Goal: Entertainment & Leisure: Consume media (video, audio)

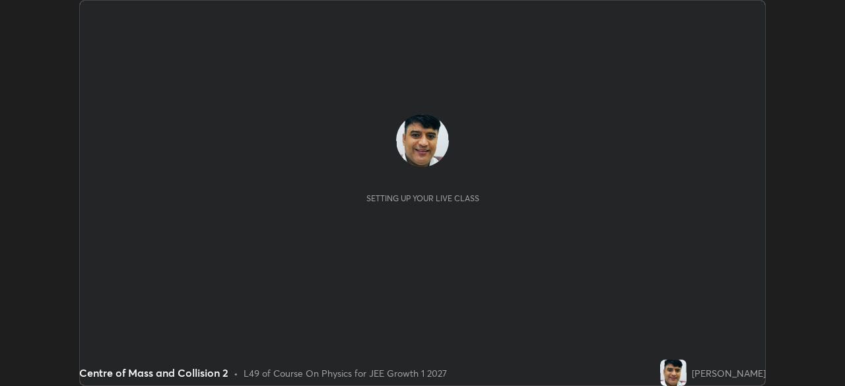
scroll to position [386, 844]
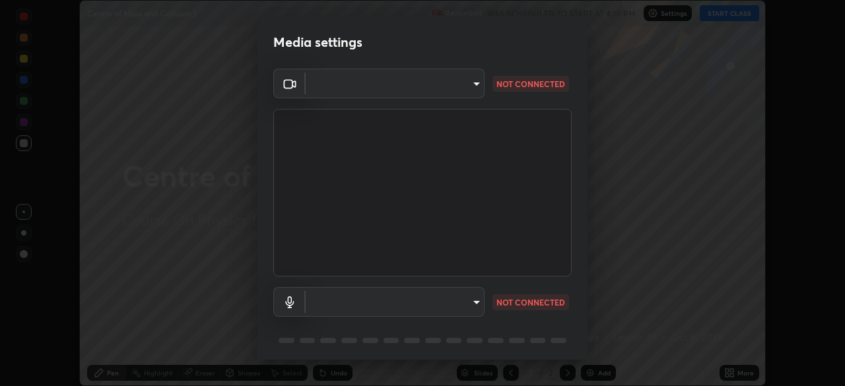
type input "14b787caa3234b54c591ffd1cb0d0a7c9d8495057a62f752d7397f13ea7eb8b5"
type input "communications"
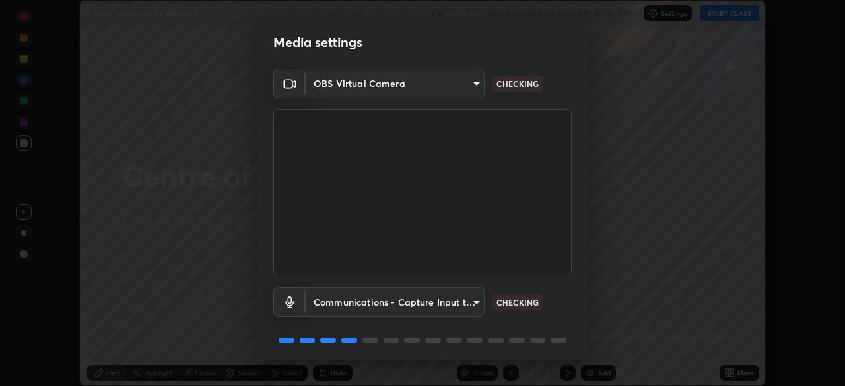
scroll to position [47, 0]
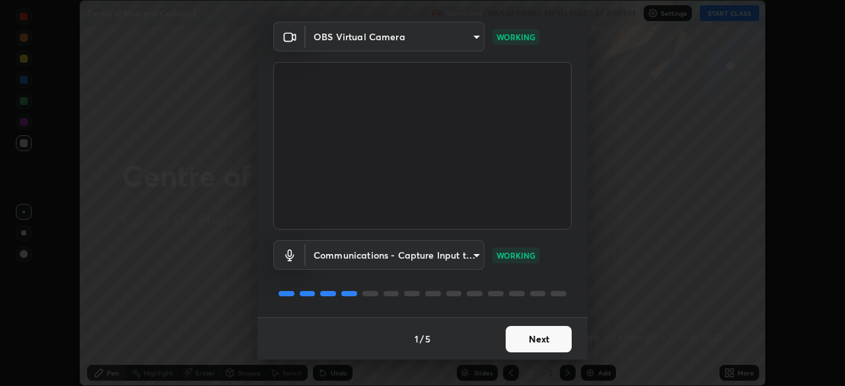
click at [551, 338] on button "Next" at bounding box center [539, 339] width 66 height 26
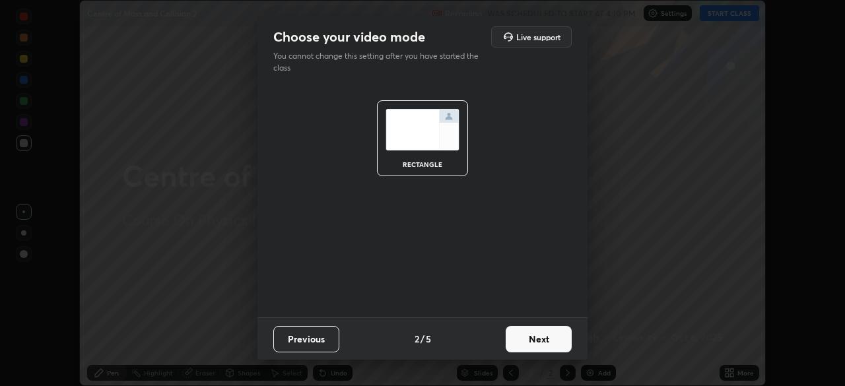
click at [552, 341] on button "Next" at bounding box center [539, 339] width 66 height 26
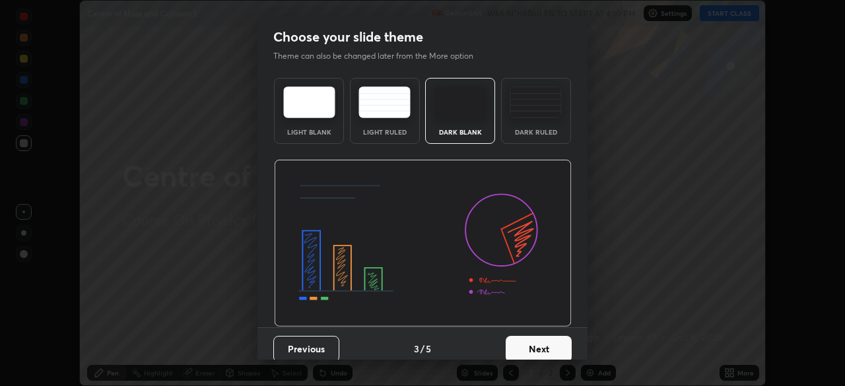
click at [552, 341] on button "Next" at bounding box center [539, 349] width 66 height 26
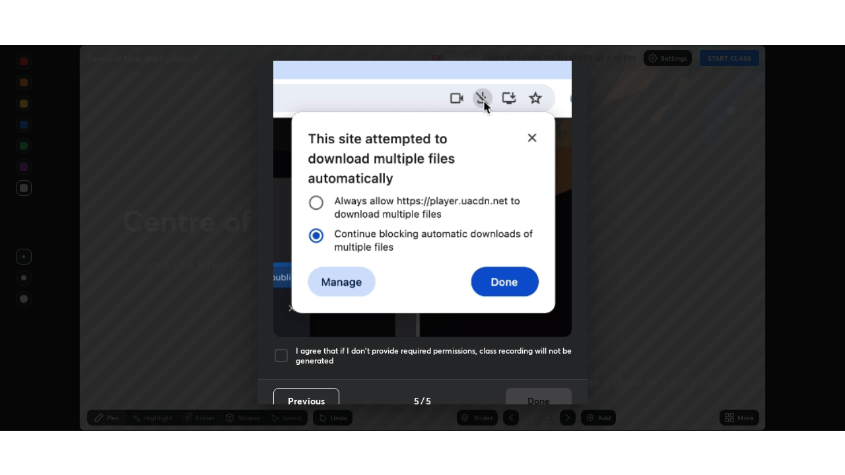
scroll to position [316, 0]
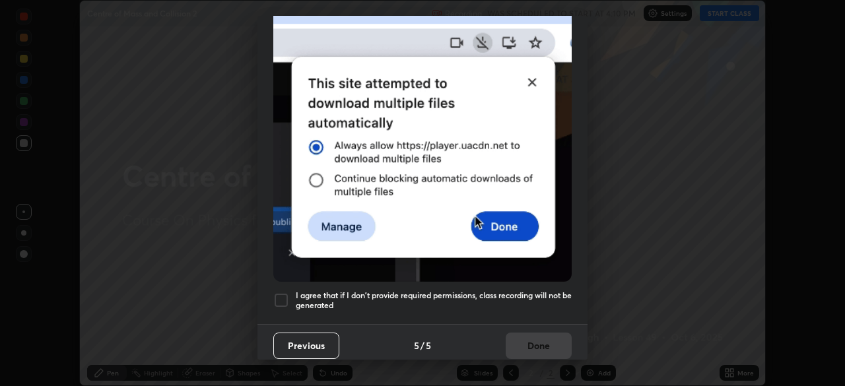
click at [562, 294] on h5 "I agree that if I don't provide required permissions, class recording will not …" at bounding box center [434, 301] width 276 height 20
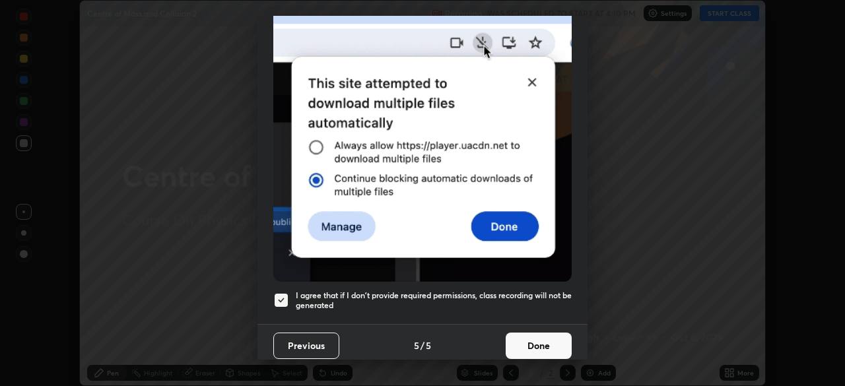
click at [558, 342] on button "Done" at bounding box center [539, 346] width 66 height 26
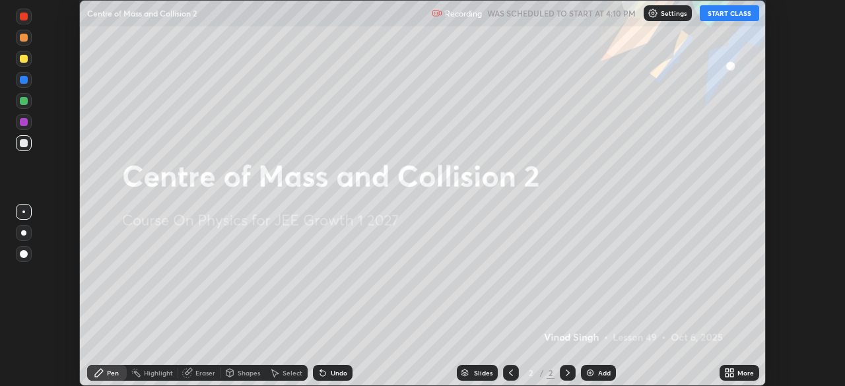
click at [733, 11] on button "START CLASS" at bounding box center [729, 13] width 59 height 16
click at [728, 371] on icon at bounding box center [727, 370] width 3 height 3
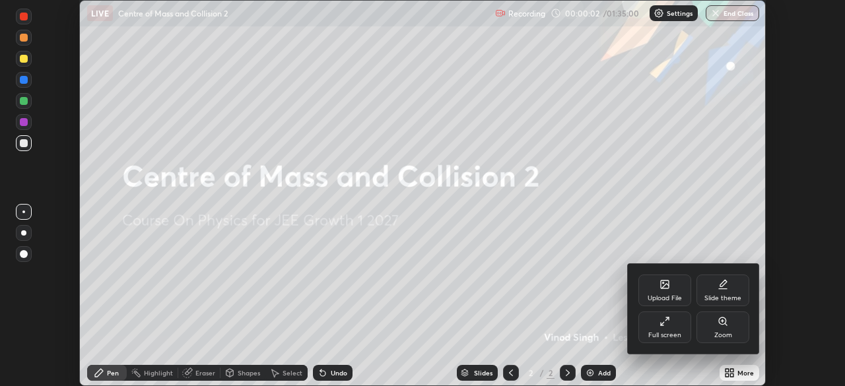
click at [672, 330] on div "Full screen" at bounding box center [664, 328] width 53 height 32
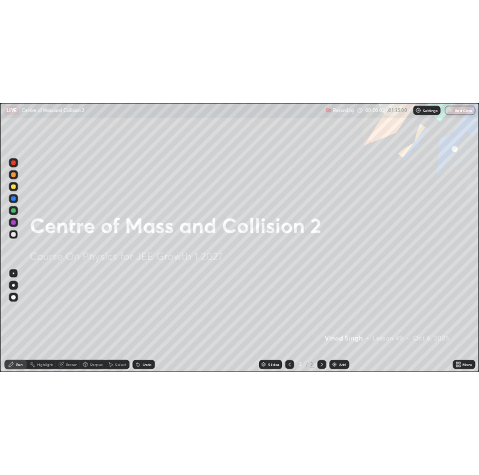
scroll to position [475, 845]
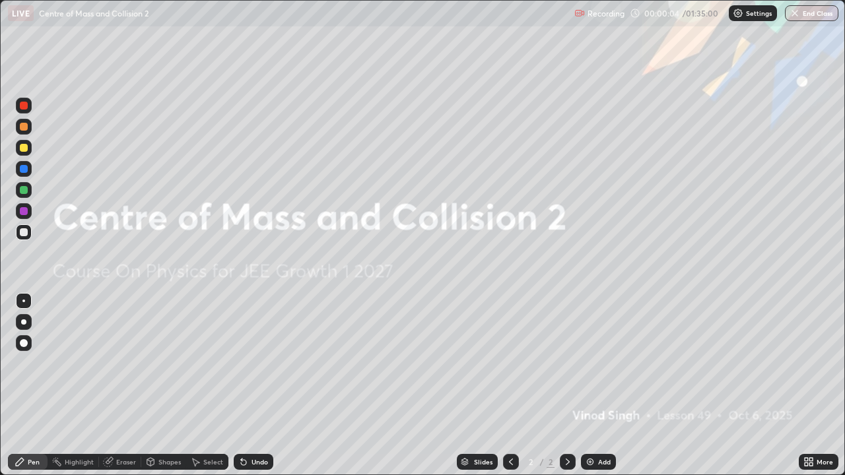
click at [588, 386] on img at bounding box center [590, 462] width 11 height 11
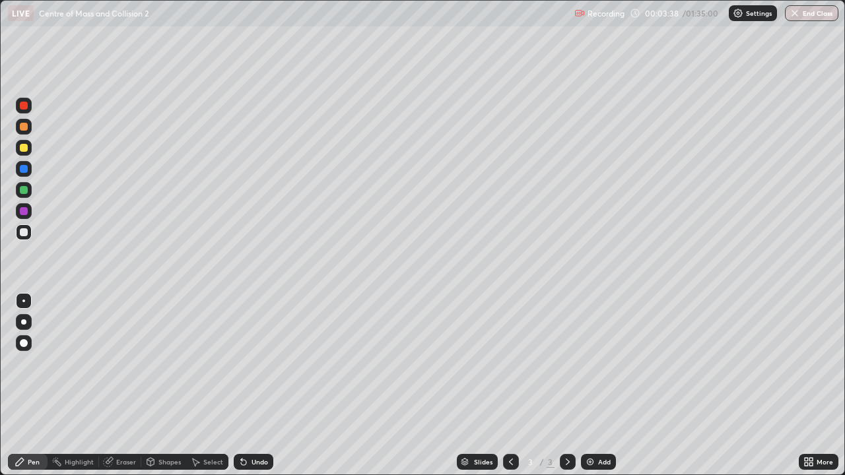
click at [25, 234] on div at bounding box center [24, 232] width 8 height 8
click at [24, 189] on div at bounding box center [24, 190] width 8 height 8
click at [22, 231] on div at bounding box center [24, 232] width 8 height 8
click at [22, 147] on div at bounding box center [24, 148] width 8 height 8
click at [23, 232] on div at bounding box center [24, 232] width 8 height 8
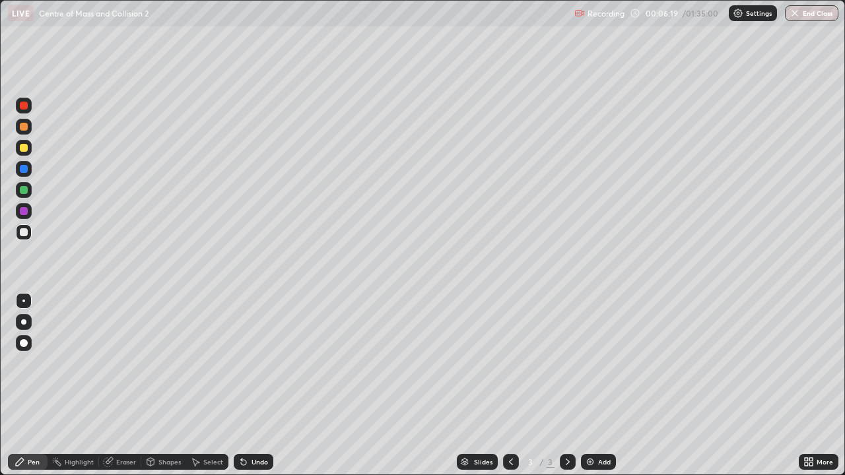
click at [127, 386] on div "Eraser" at bounding box center [126, 462] width 20 height 7
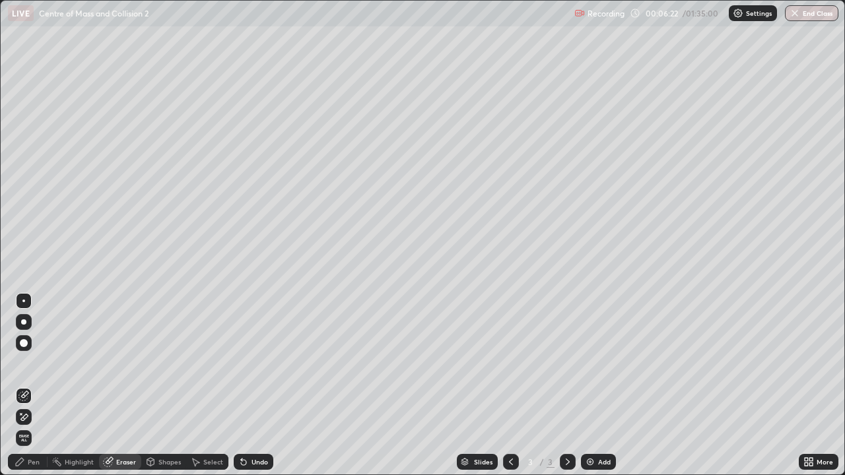
click at [34, 386] on div "Pen" at bounding box center [28, 462] width 40 height 16
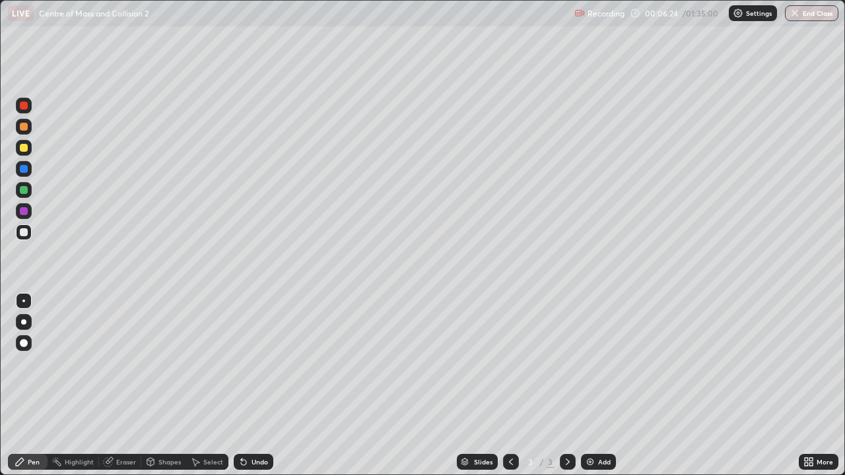
click at [21, 105] on div at bounding box center [24, 106] width 8 height 8
click at [126, 386] on div "Eraser" at bounding box center [126, 462] width 20 height 7
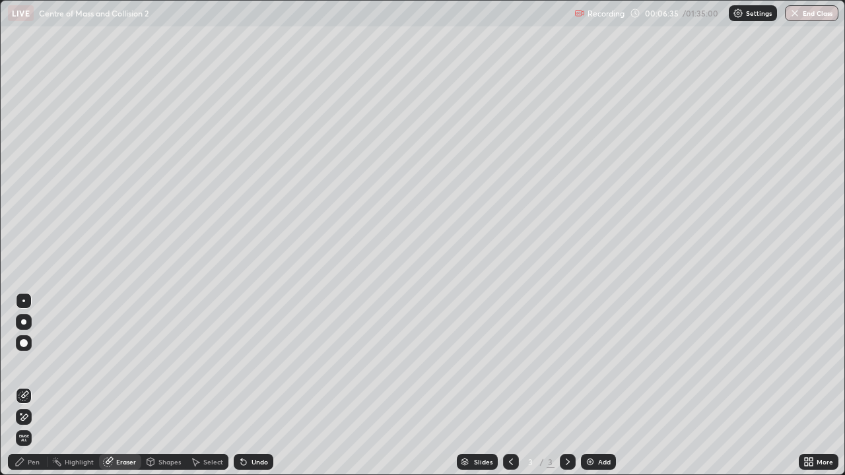
click at [42, 386] on div "Pen" at bounding box center [28, 462] width 40 height 16
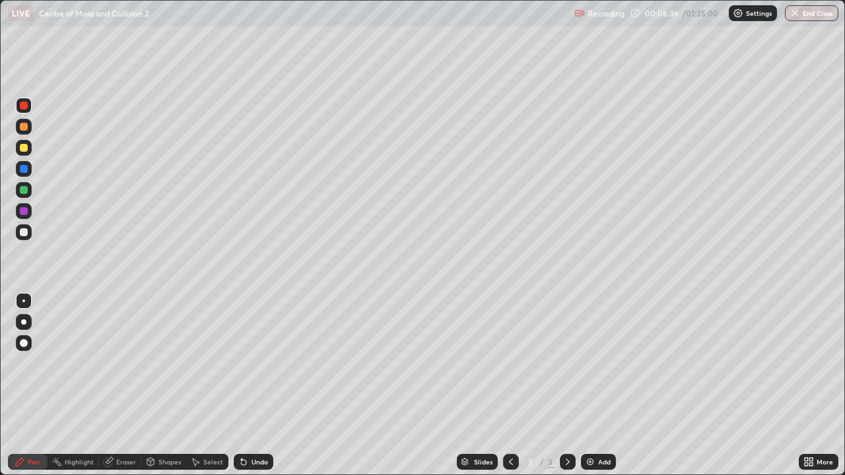
click at [24, 228] on div at bounding box center [24, 232] width 8 height 8
click at [587, 386] on img at bounding box center [590, 462] width 11 height 11
click at [22, 148] on div at bounding box center [24, 148] width 8 height 8
click at [24, 167] on div at bounding box center [24, 169] width 8 height 8
click at [162, 386] on div "Shapes" at bounding box center [163, 462] width 45 height 16
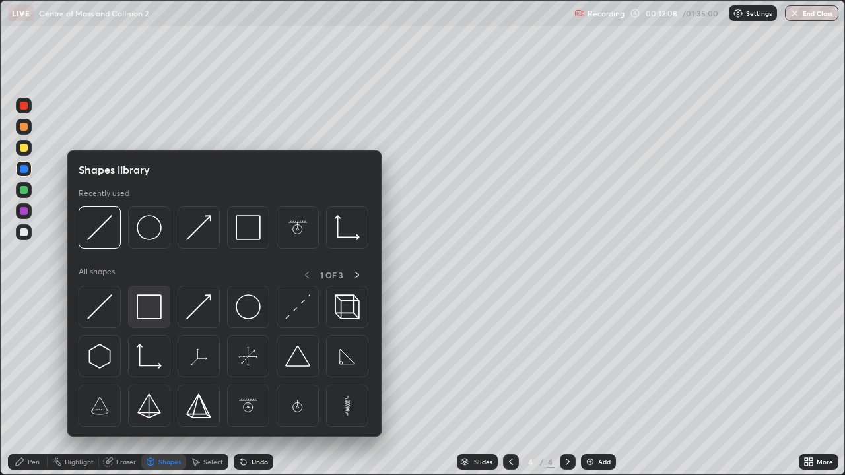
click at [144, 310] on img at bounding box center [149, 306] width 25 height 25
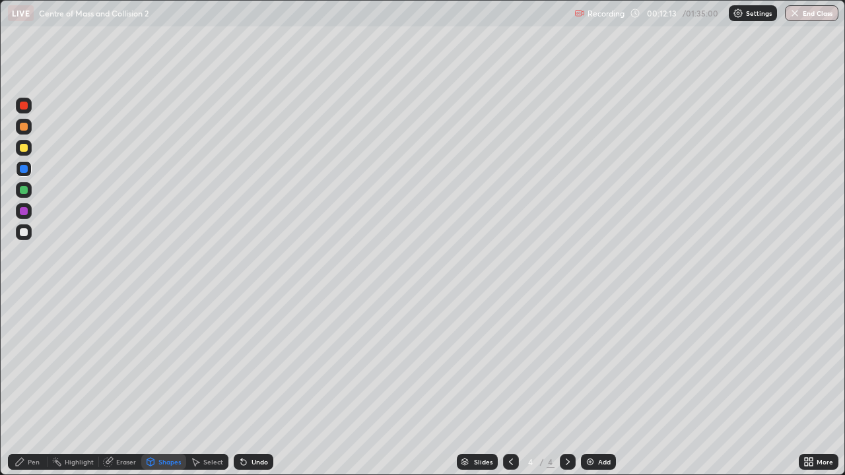
click at [38, 386] on div "Pen" at bounding box center [34, 462] width 12 height 7
click at [23, 232] on div at bounding box center [24, 232] width 8 height 8
click at [122, 386] on div "Eraser" at bounding box center [126, 462] width 20 height 7
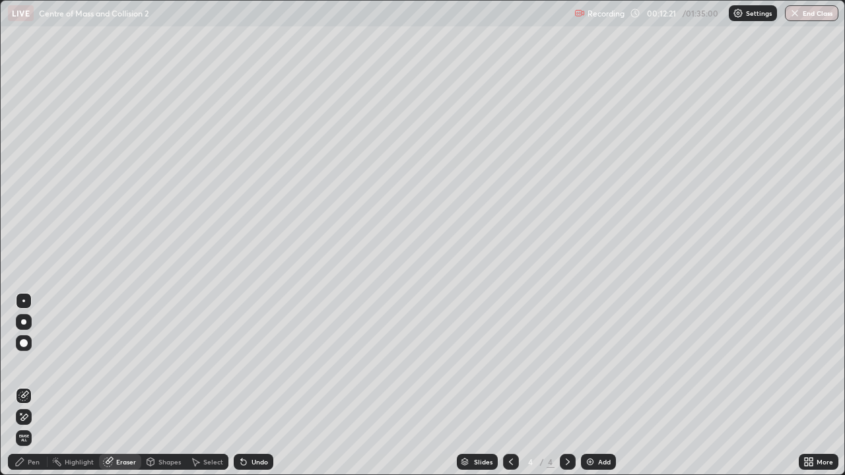
click at [32, 386] on div "Pen" at bounding box center [28, 462] width 40 height 16
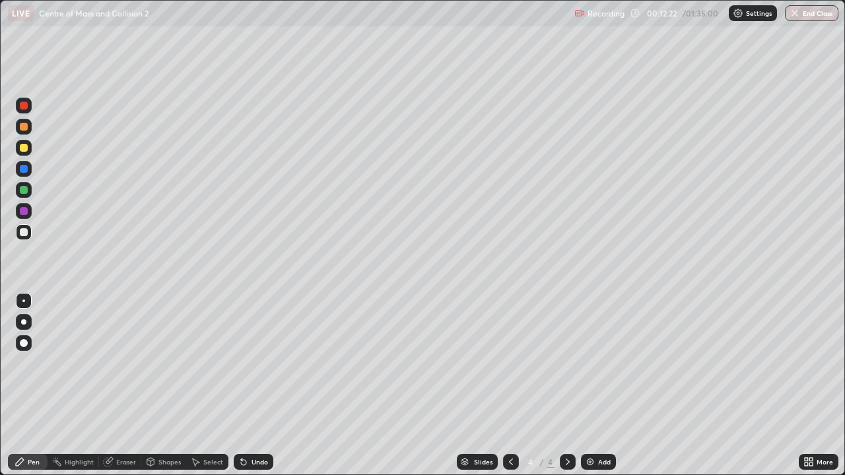
click at [22, 188] on div at bounding box center [24, 190] width 8 height 8
click at [23, 151] on div at bounding box center [24, 148] width 8 height 8
click at [24, 232] on div at bounding box center [24, 232] width 8 height 8
click at [123, 386] on div "Eraser" at bounding box center [126, 462] width 20 height 7
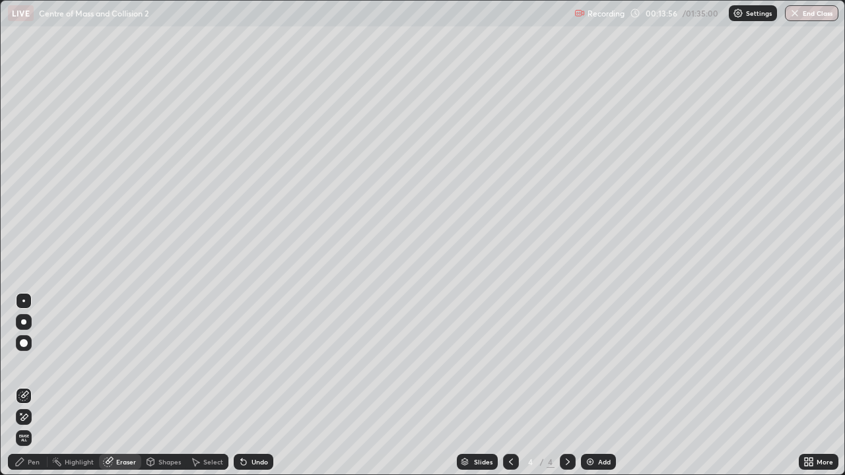
click at [213, 386] on div "Select" at bounding box center [213, 462] width 20 height 7
click at [212, 386] on div "Select" at bounding box center [213, 462] width 20 height 7
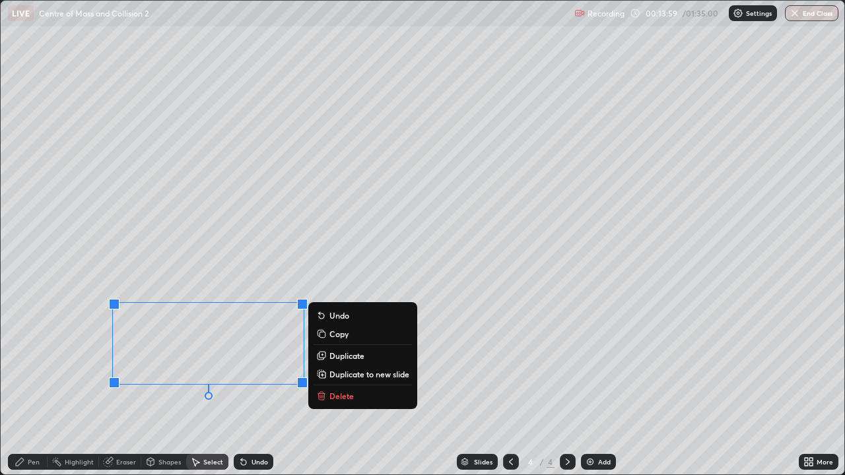
click at [336, 386] on p "Delete" at bounding box center [341, 396] width 24 height 11
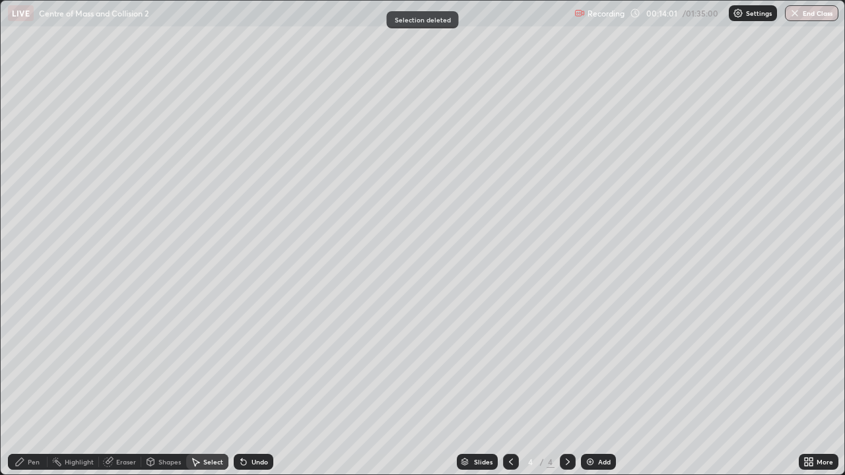
click at [32, 386] on div "Pen" at bounding box center [34, 462] width 12 height 7
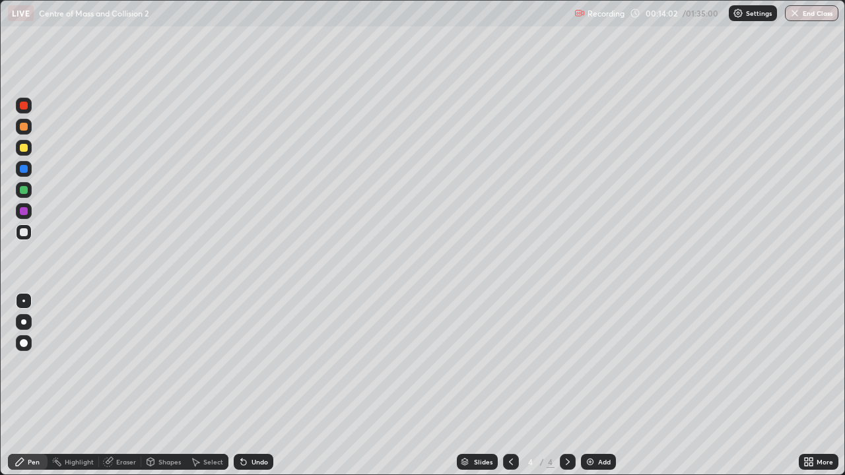
click at [24, 232] on div at bounding box center [24, 232] width 8 height 8
click at [125, 386] on div "Eraser" at bounding box center [126, 462] width 20 height 7
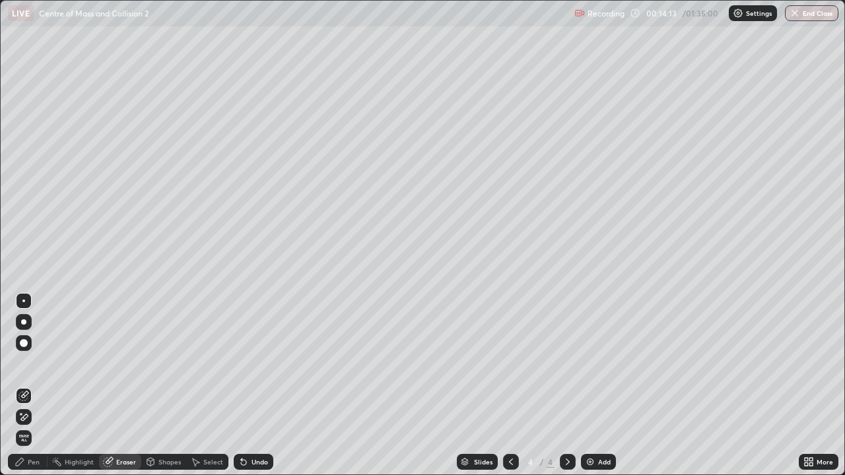
click at [40, 386] on div "Pen" at bounding box center [28, 462] width 40 height 16
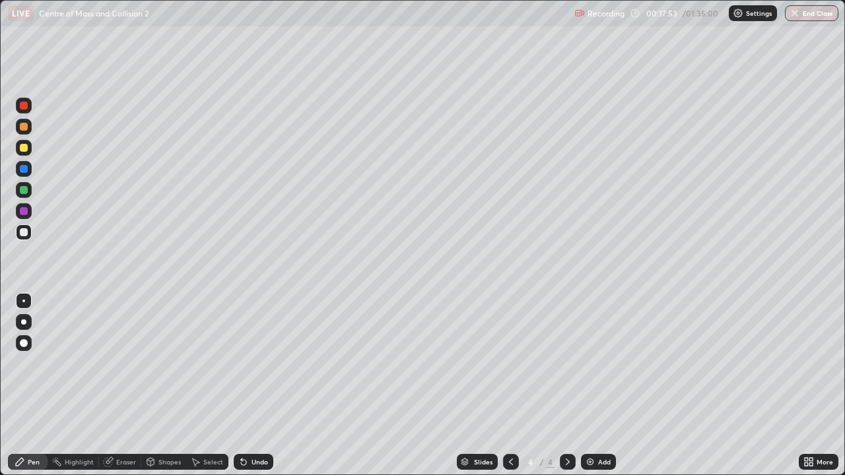
click at [587, 386] on img at bounding box center [590, 462] width 11 height 11
click at [24, 190] on div at bounding box center [24, 190] width 8 height 8
click at [122, 386] on div "Eraser" at bounding box center [126, 462] width 20 height 7
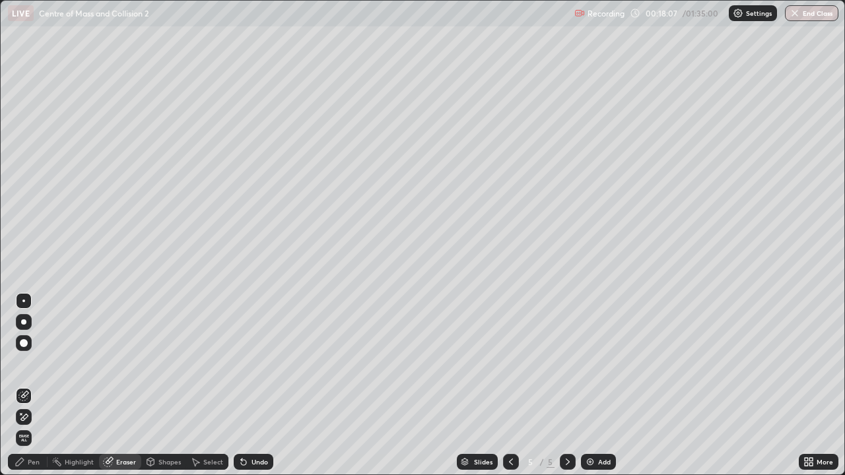
click at [28, 386] on div "Pen" at bounding box center [28, 462] width 40 height 16
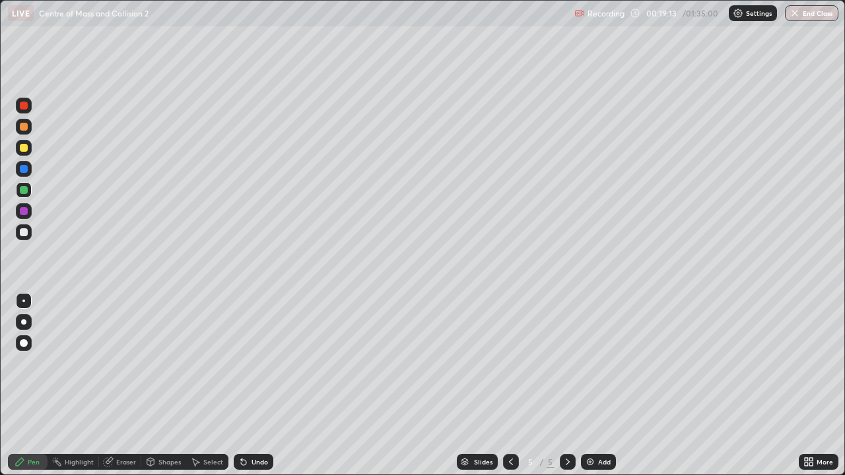
click at [22, 233] on div at bounding box center [24, 232] width 8 height 8
click at [22, 148] on div at bounding box center [24, 148] width 8 height 8
click at [129, 386] on div "Eraser" at bounding box center [126, 462] width 20 height 7
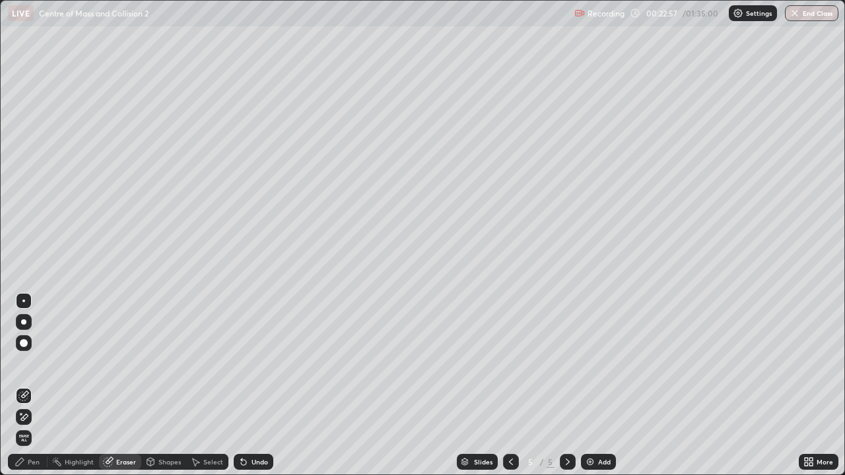
click at [32, 386] on div "Pen" at bounding box center [34, 462] width 12 height 7
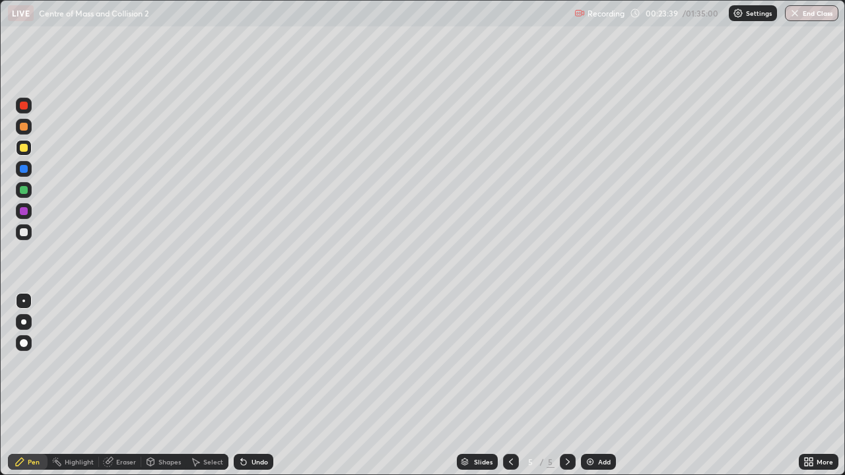
click at [127, 386] on div "Eraser" at bounding box center [126, 462] width 20 height 7
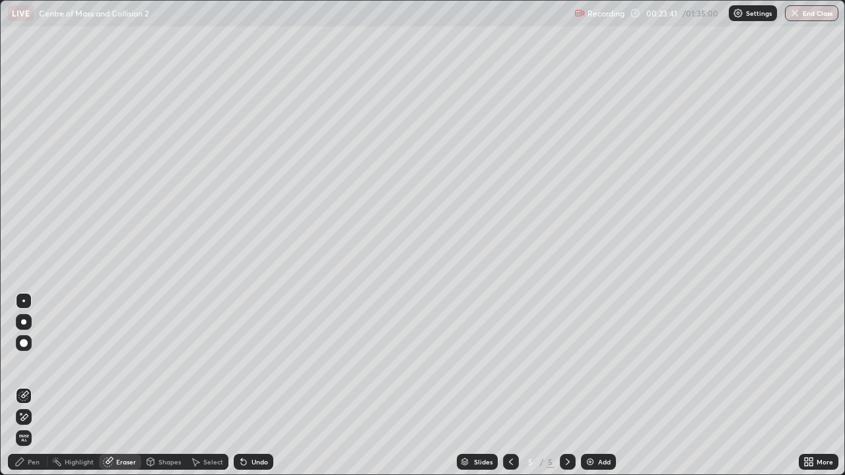
click at [37, 386] on div "Pen" at bounding box center [34, 462] width 12 height 7
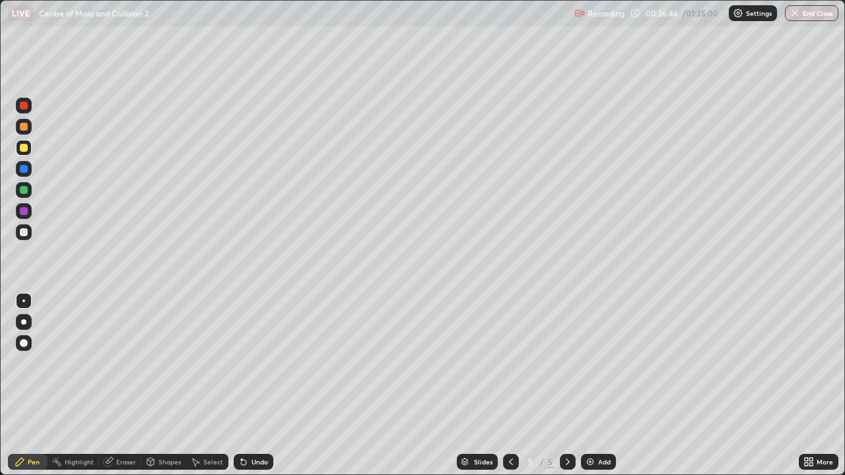
click at [588, 386] on img at bounding box center [590, 462] width 11 height 11
click at [24, 230] on div at bounding box center [24, 232] width 8 height 8
click at [129, 386] on div "Eraser" at bounding box center [126, 462] width 20 height 7
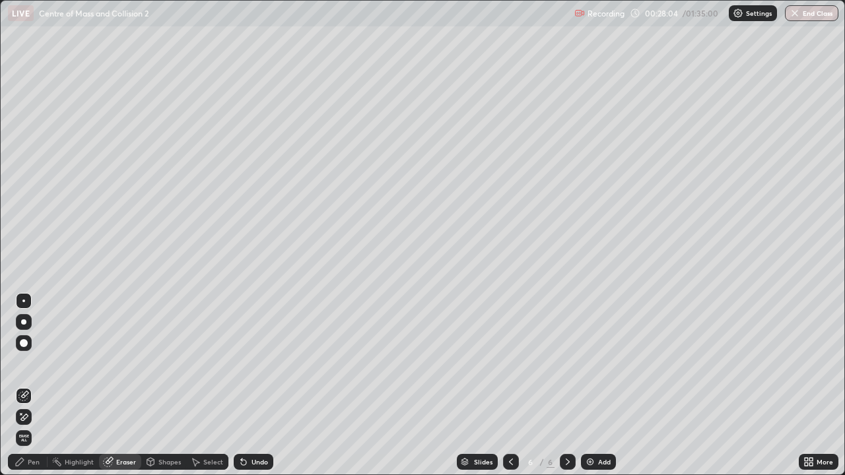
click at [36, 386] on div "Pen" at bounding box center [34, 462] width 12 height 7
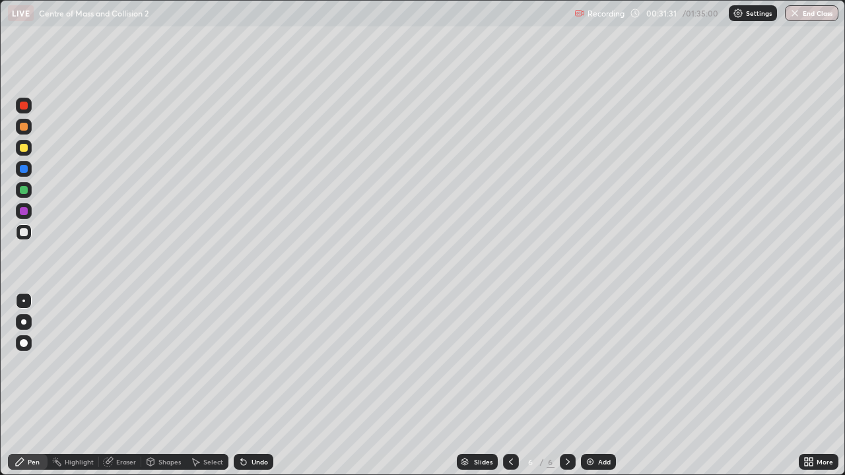
click at [589, 386] on img at bounding box center [590, 462] width 11 height 11
click at [24, 190] on div at bounding box center [24, 190] width 8 height 8
click at [170, 386] on div "Shapes" at bounding box center [169, 462] width 22 height 7
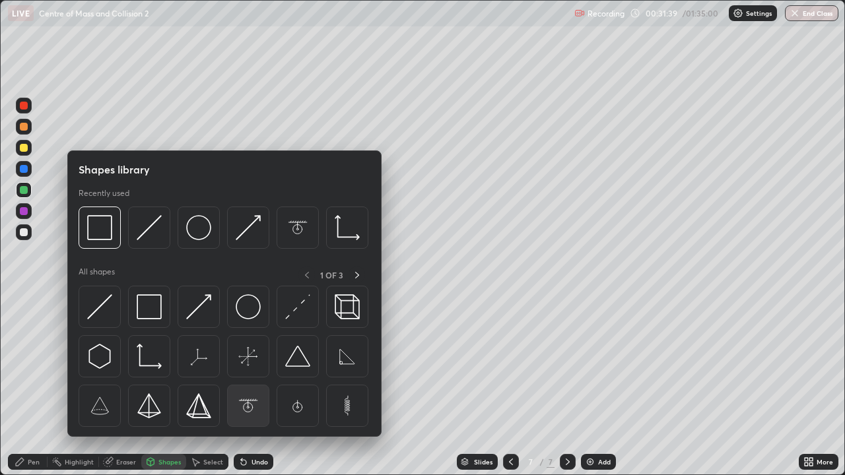
click at [242, 386] on img at bounding box center [248, 405] width 25 height 25
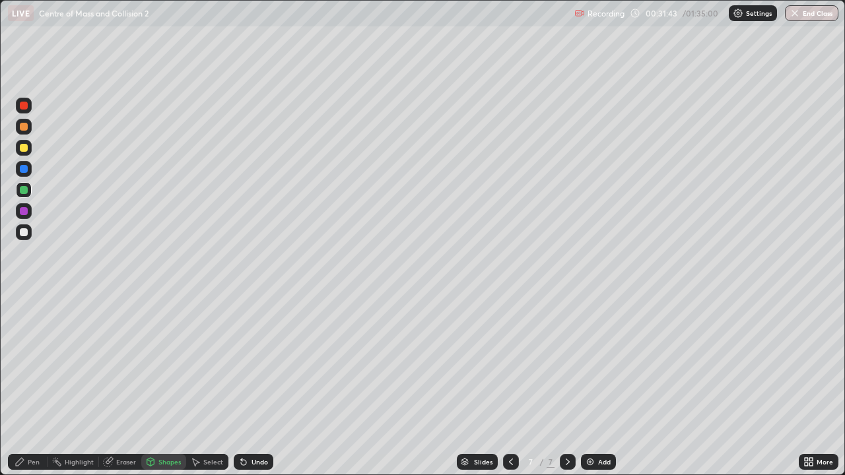
click at [24, 127] on div at bounding box center [24, 127] width 8 height 8
click at [170, 386] on div "Shapes" at bounding box center [163, 462] width 45 height 16
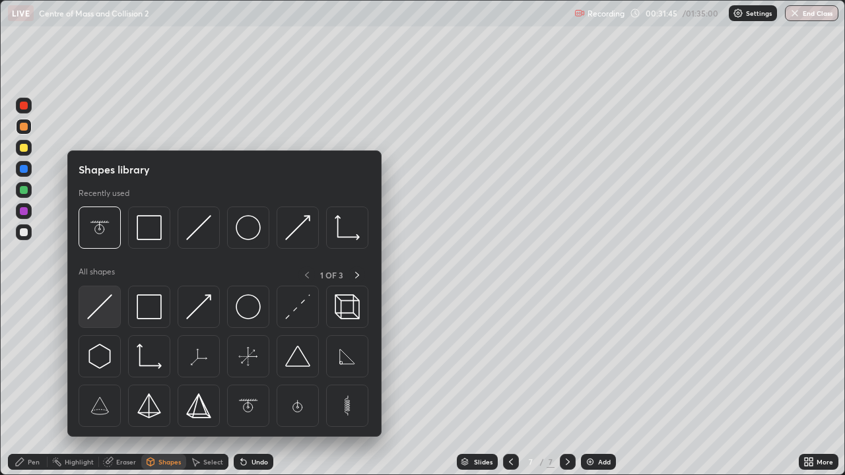
click at [104, 303] on img at bounding box center [99, 306] width 25 height 25
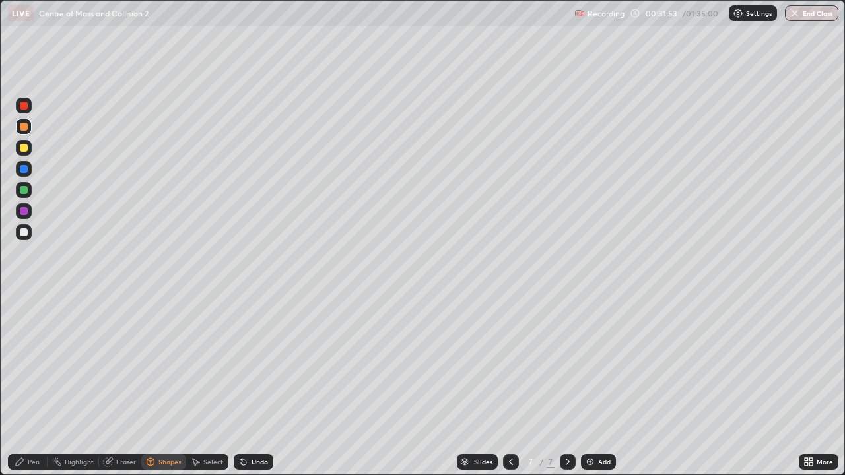
click at [168, 386] on div "Shapes" at bounding box center [169, 462] width 22 height 7
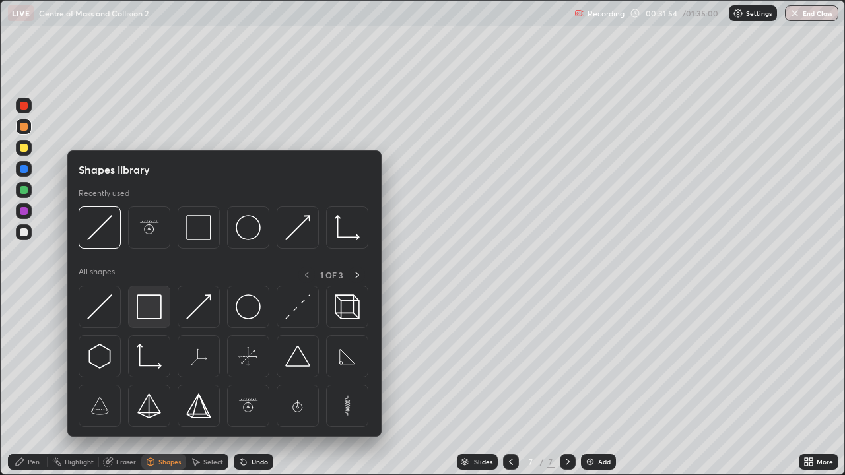
click at [149, 306] on img at bounding box center [149, 306] width 25 height 25
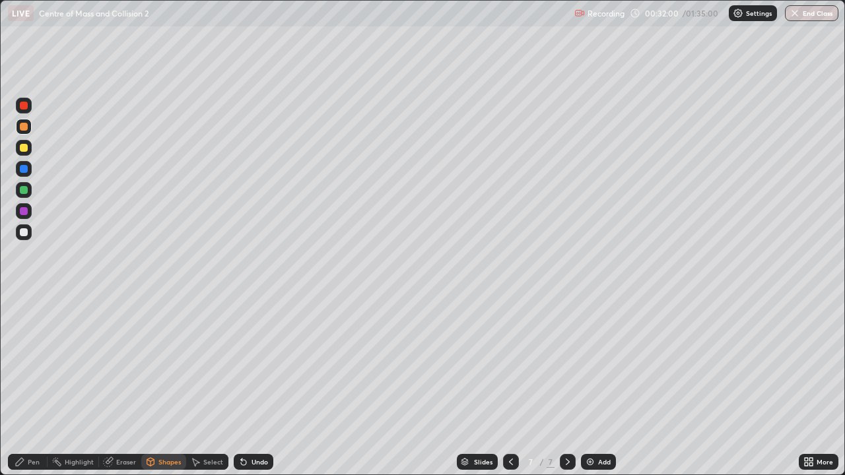
click at [36, 386] on div "Pen" at bounding box center [28, 462] width 40 height 16
click at [25, 149] on div at bounding box center [24, 148] width 8 height 8
click at [22, 168] on div at bounding box center [24, 169] width 8 height 8
click at [171, 386] on div "Shapes" at bounding box center [169, 462] width 22 height 7
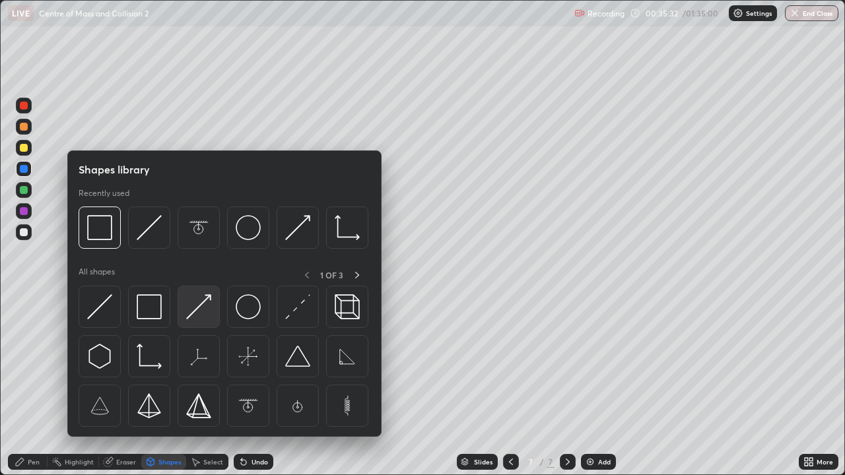
click at [197, 308] on img at bounding box center [198, 306] width 25 height 25
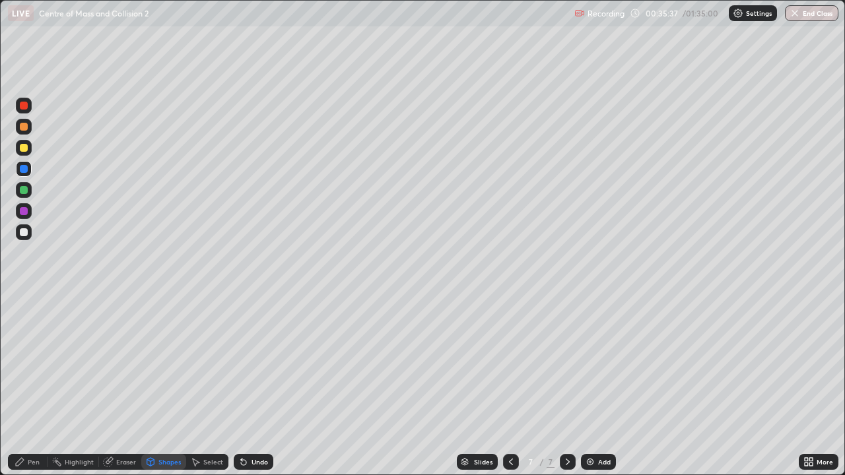
click at [37, 386] on div "Pen" at bounding box center [28, 462] width 40 height 16
click at [22, 231] on div at bounding box center [24, 232] width 8 height 8
click at [21, 210] on div at bounding box center [24, 211] width 8 height 8
click at [162, 386] on div "Shapes" at bounding box center [169, 462] width 22 height 7
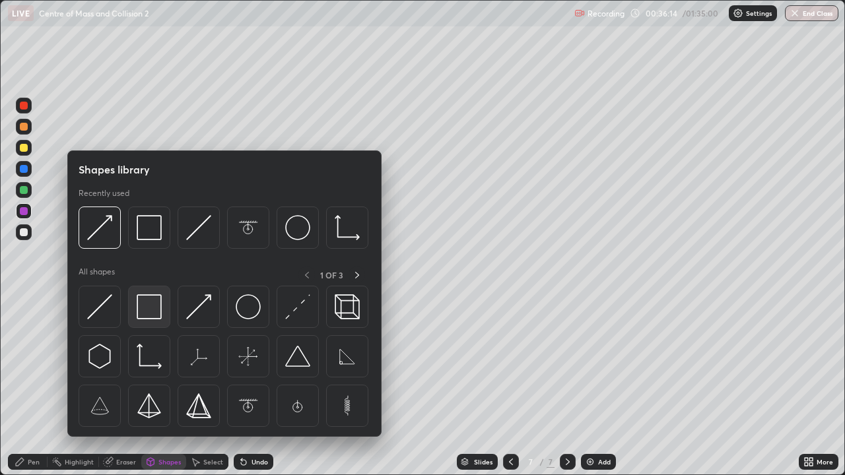
click at [141, 309] on img at bounding box center [149, 306] width 25 height 25
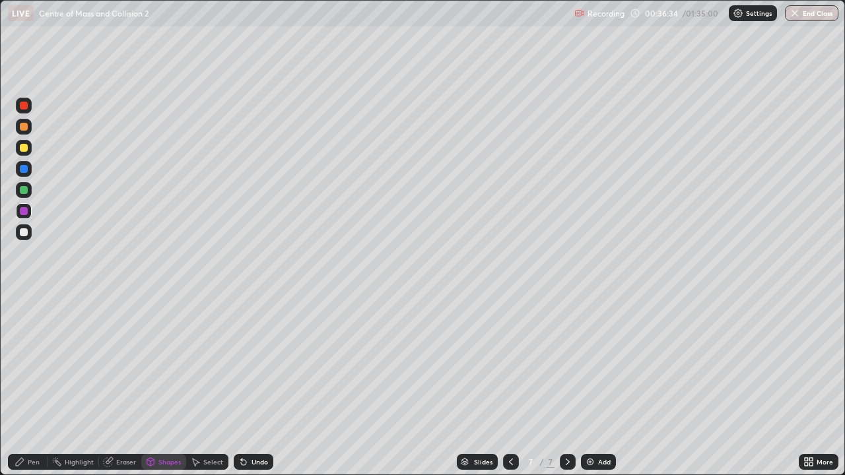
click at [22, 188] on div at bounding box center [24, 190] width 8 height 8
click at [24, 147] on div at bounding box center [24, 148] width 8 height 8
click at [168, 386] on div "Shapes" at bounding box center [169, 462] width 22 height 7
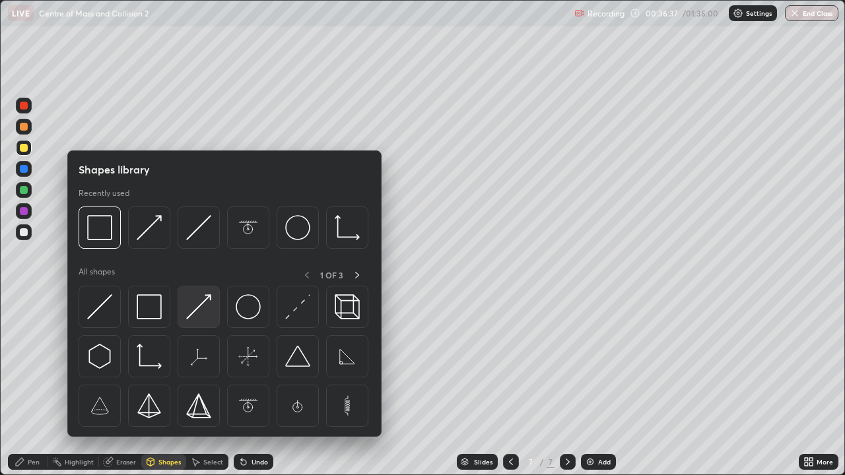
click at [203, 300] on img at bounding box center [198, 306] width 25 height 25
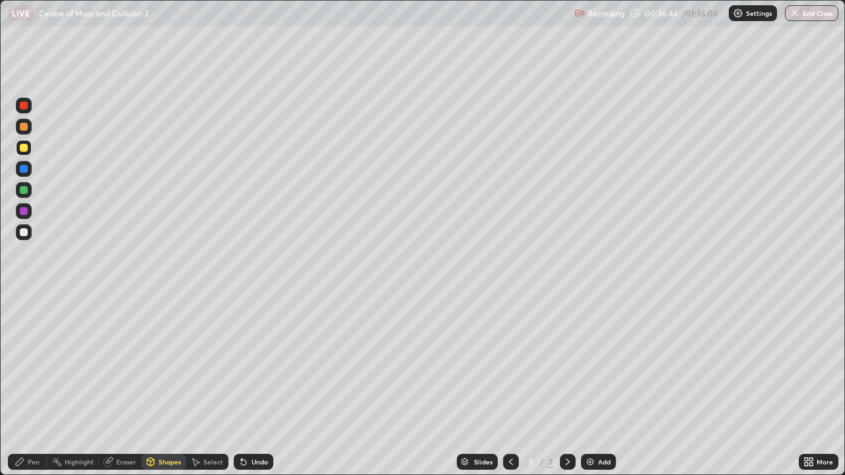
click at [36, 386] on div "Pen" at bounding box center [34, 462] width 12 height 7
click at [20, 231] on div at bounding box center [24, 232] width 8 height 8
click at [126, 386] on div "Eraser" at bounding box center [126, 462] width 20 height 7
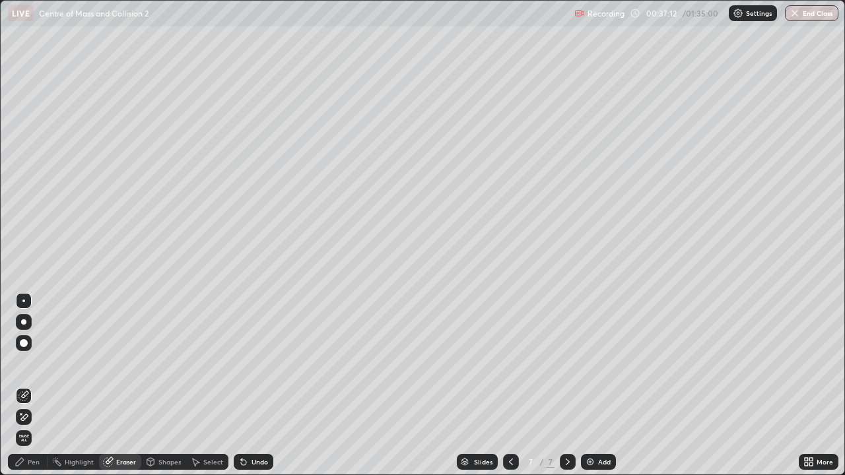
click at [27, 386] on div "Pen" at bounding box center [28, 462] width 40 height 16
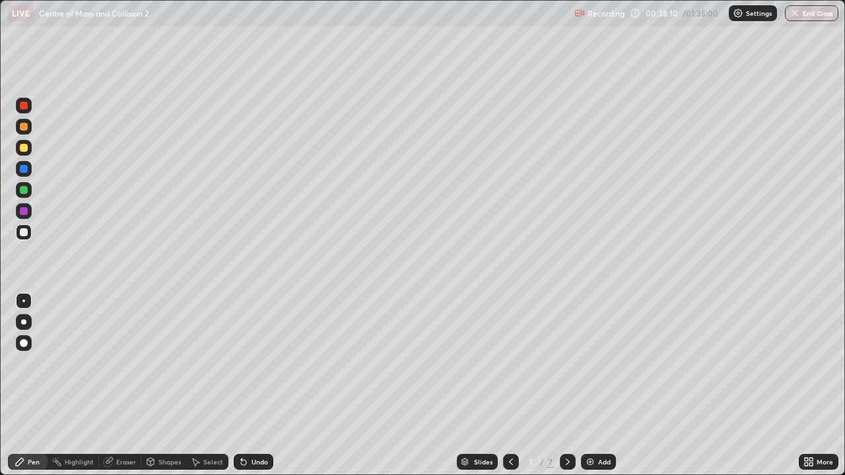
click at [130, 386] on div "Eraser" at bounding box center [126, 462] width 20 height 7
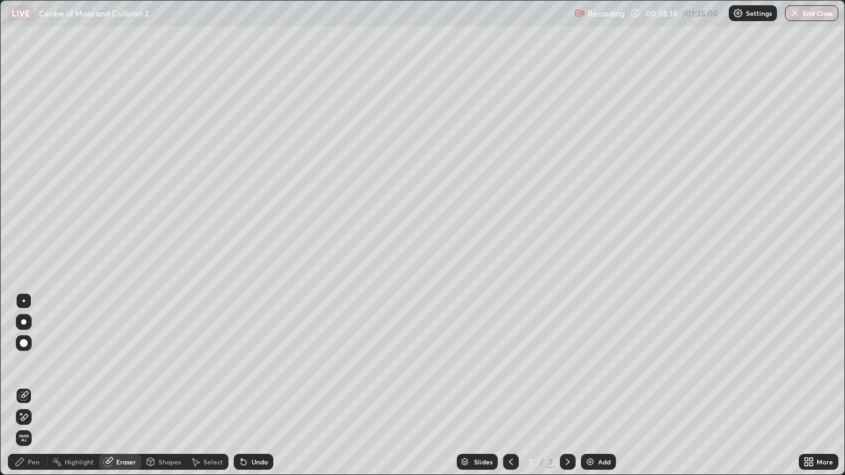
click at [34, 386] on div "Pen" at bounding box center [34, 462] width 12 height 7
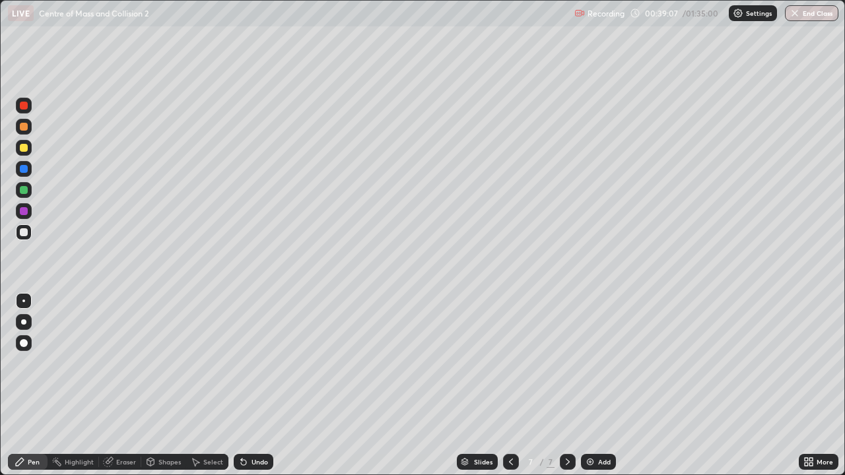
click at [125, 386] on div "Eraser" at bounding box center [126, 462] width 20 height 7
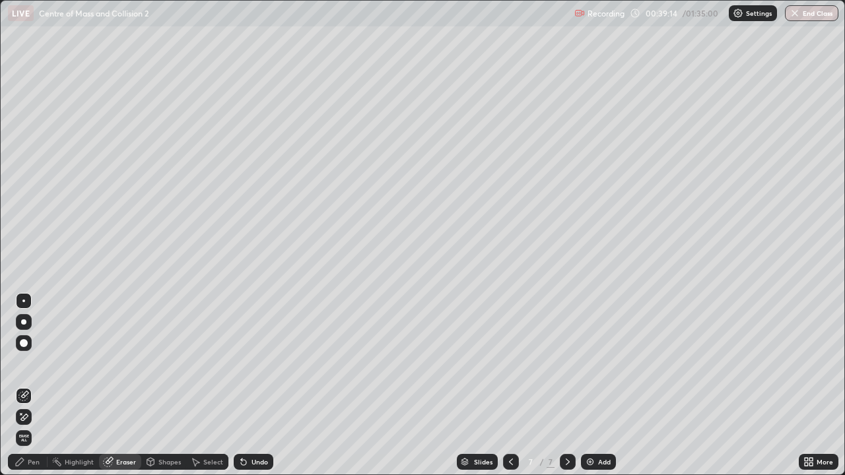
click at [590, 386] on img at bounding box center [590, 462] width 11 height 11
click at [37, 386] on div "Pen" at bounding box center [34, 462] width 12 height 7
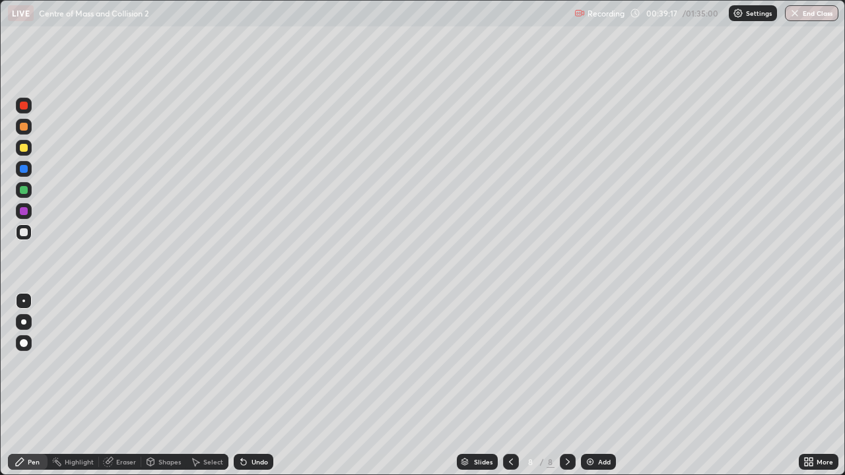
click at [24, 232] on div at bounding box center [24, 232] width 8 height 8
click at [509, 386] on icon at bounding box center [511, 462] width 11 height 11
click at [566, 386] on icon at bounding box center [568, 462] width 11 height 11
click at [23, 167] on div at bounding box center [24, 169] width 8 height 8
click at [22, 189] on div at bounding box center [24, 190] width 8 height 8
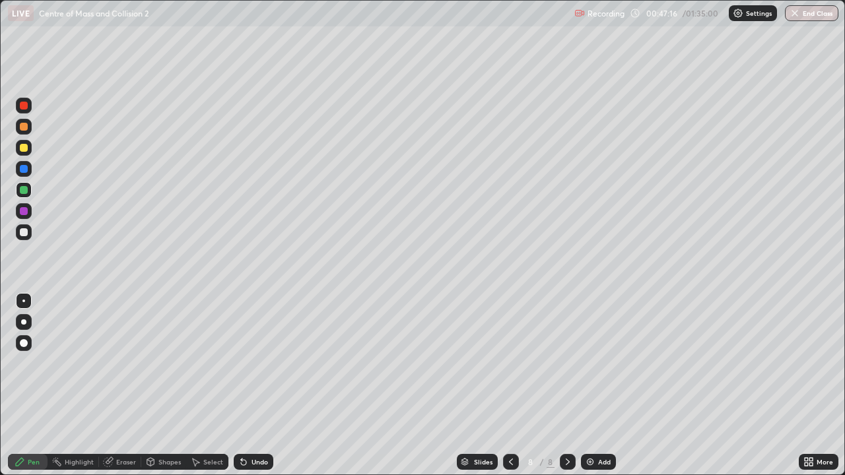
click at [21, 127] on div at bounding box center [24, 127] width 8 height 8
click at [168, 386] on div "Shapes" at bounding box center [169, 462] width 22 height 7
click at [134, 386] on div "Eraser" at bounding box center [126, 462] width 20 height 7
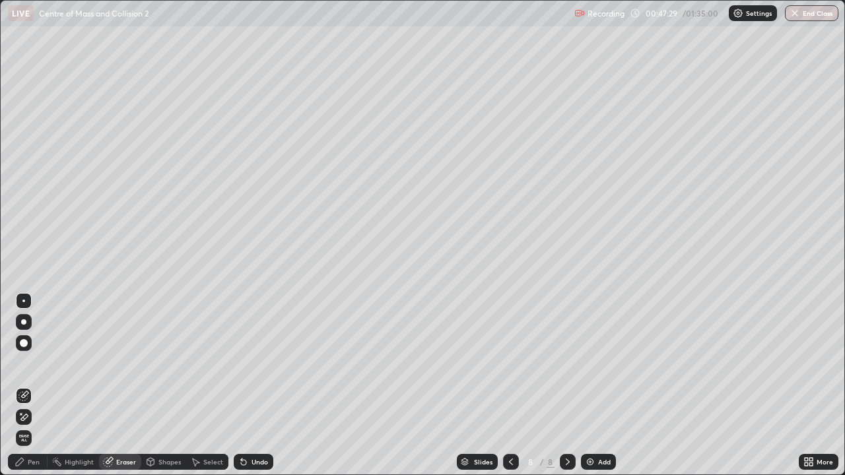
click at [34, 386] on div "Pen" at bounding box center [34, 462] width 12 height 7
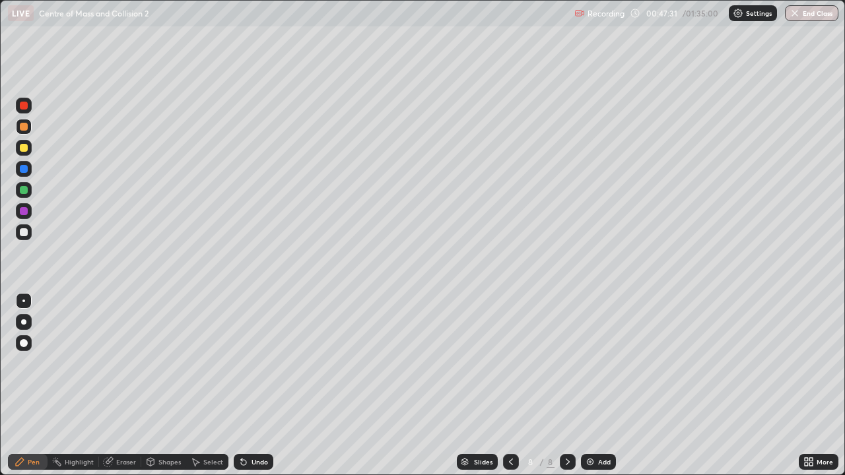
click at [170, 386] on div "Shapes" at bounding box center [169, 462] width 22 height 7
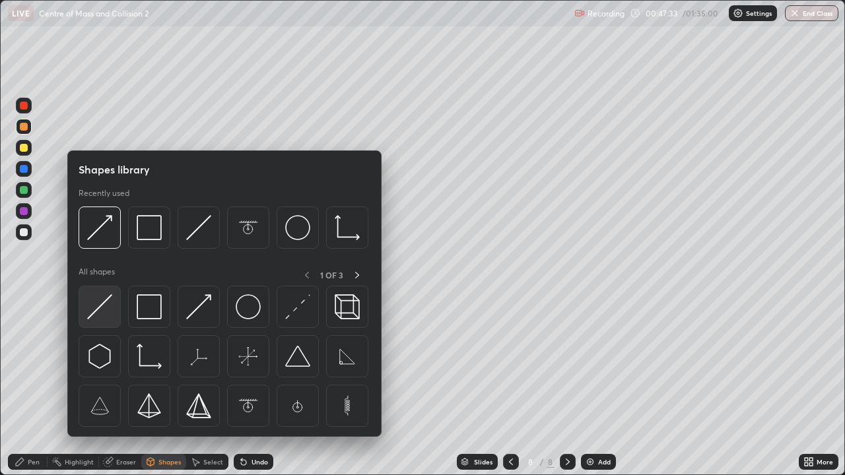
click at [96, 303] on img at bounding box center [99, 306] width 25 height 25
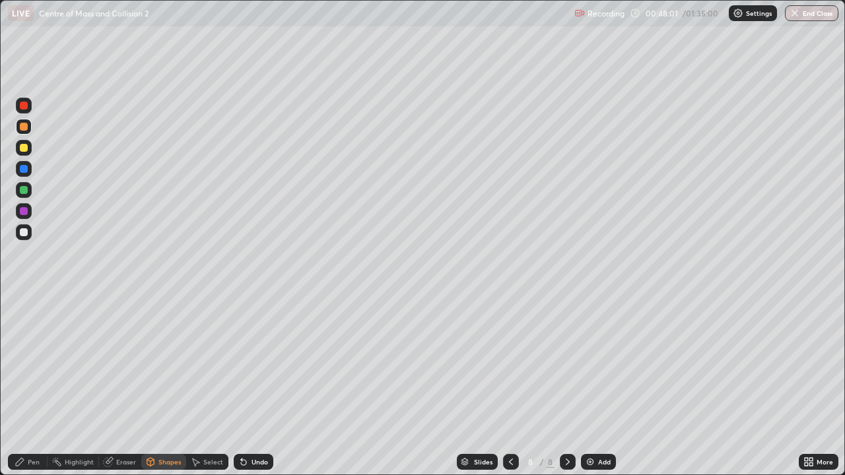
click at [24, 174] on div at bounding box center [24, 169] width 16 height 16
click at [37, 386] on div "Pen" at bounding box center [28, 462] width 40 height 16
click at [27, 147] on div at bounding box center [24, 148] width 8 height 8
click at [22, 189] on div at bounding box center [24, 190] width 8 height 8
click at [168, 386] on div "Shapes" at bounding box center [163, 462] width 45 height 16
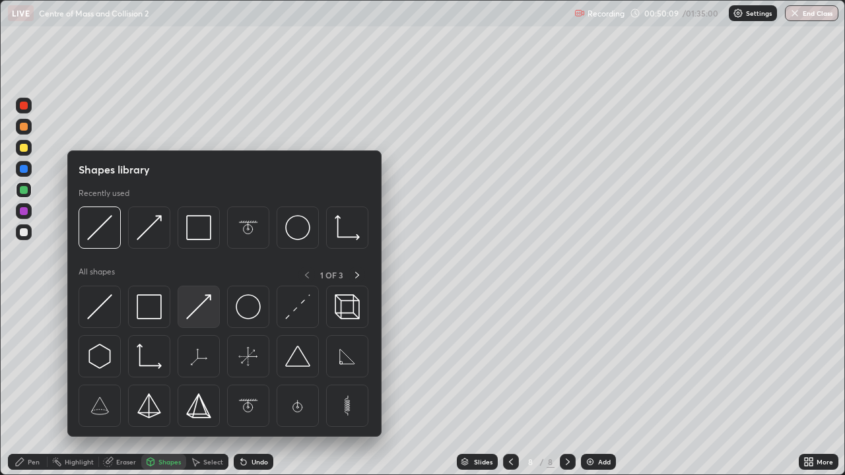
click at [197, 311] on img at bounding box center [198, 306] width 25 height 25
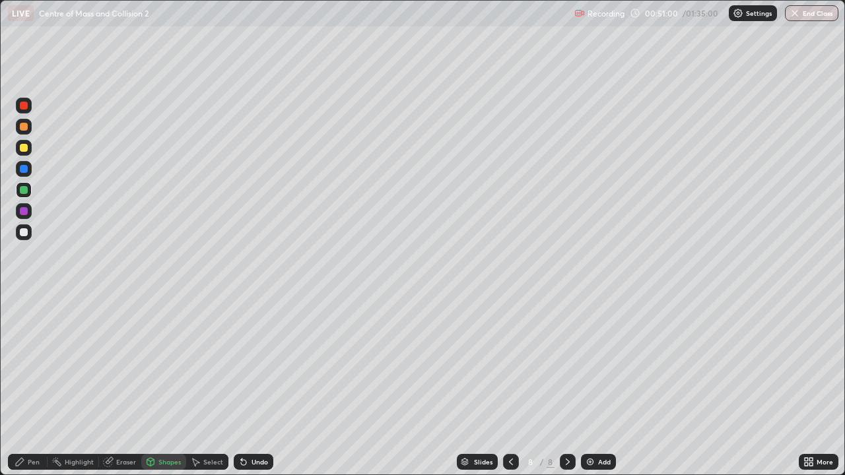
click at [23, 126] on div at bounding box center [24, 127] width 8 height 8
click at [168, 386] on div "Shapes" at bounding box center [169, 462] width 22 height 7
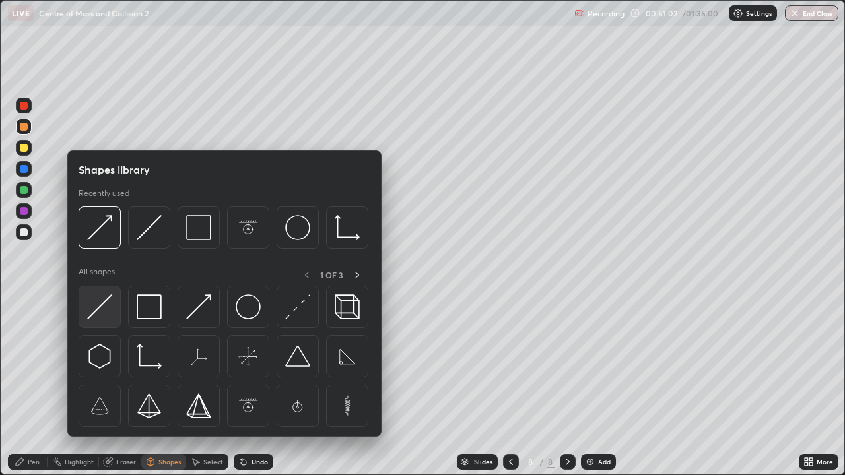
click at [100, 301] on img at bounding box center [99, 306] width 25 height 25
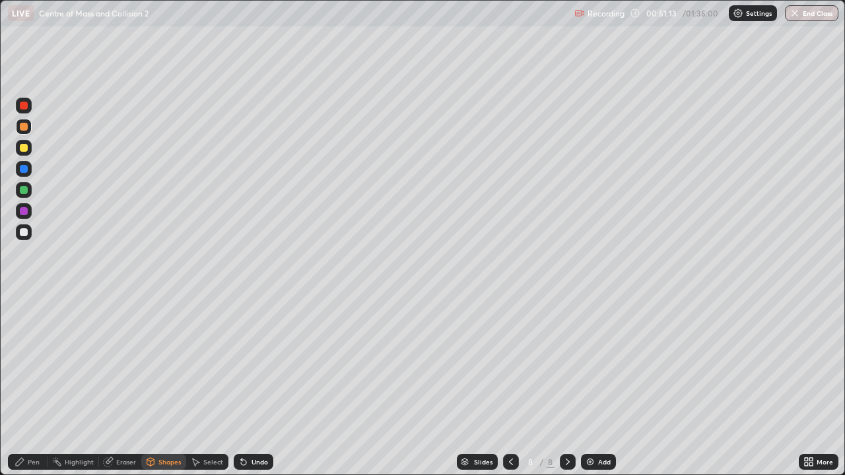
click at [34, 386] on div "Pen" at bounding box center [34, 462] width 12 height 7
click at [22, 147] on div at bounding box center [24, 148] width 8 height 8
click at [24, 233] on div at bounding box center [24, 232] width 8 height 8
click at [24, 108] on div at bounding box center [24, 106] width 8 height 8
click at [166, 386] on div "Shapes" at bounding box center [169, 462] width 22 height 7
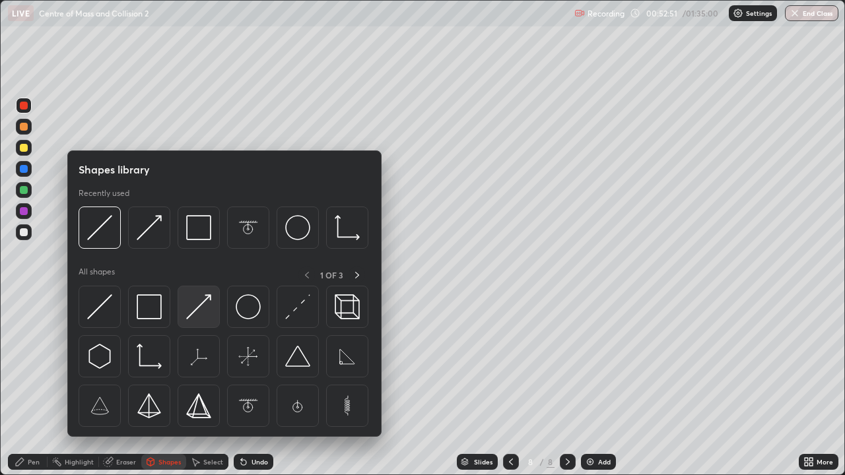
click at [198, 306] on img at bounding box center [198, 306] width 25 height 25
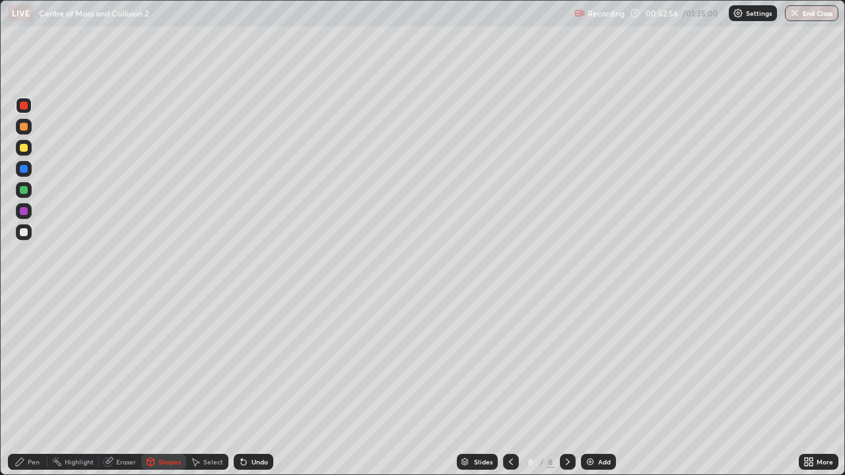
click at [38, 386] on div "Pen" at bounding box center [34, 462] width 12 height 7
click at [127, 386] on div "Eraser" at bounding box center [126, 462] width 20 height 7
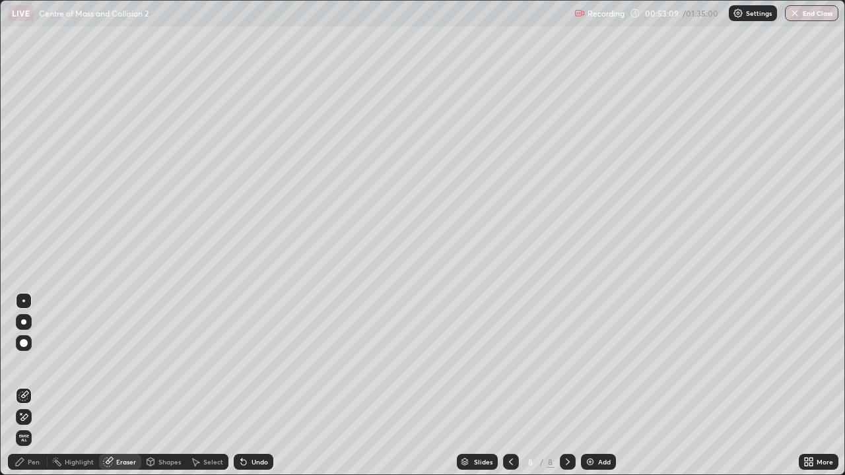
click at [32, 386] on div "Pen" at bounding box center [34, 462] width 12 height 7
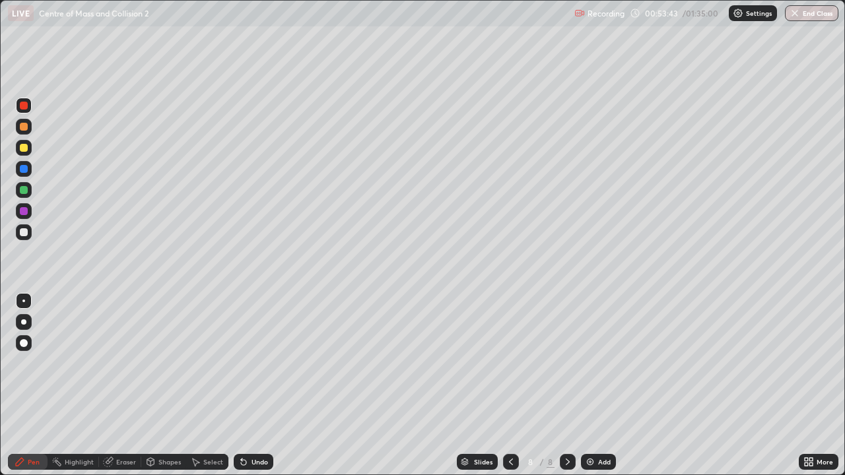
click at [24, 191] on div at bounding box center [24, 190] width 8 height 8
click at [585, 386] on img at bounding box center [590, 462] width 11 height 11
click at [24, 229] on div at bounding box center [24, 232] width 8 height 8
click at [25, 128] on div at bounding box center [24, 127] width 8 height 8
click at [123, 386] on div "Eraser" at bounding box center [126, 462] width 20 height 7
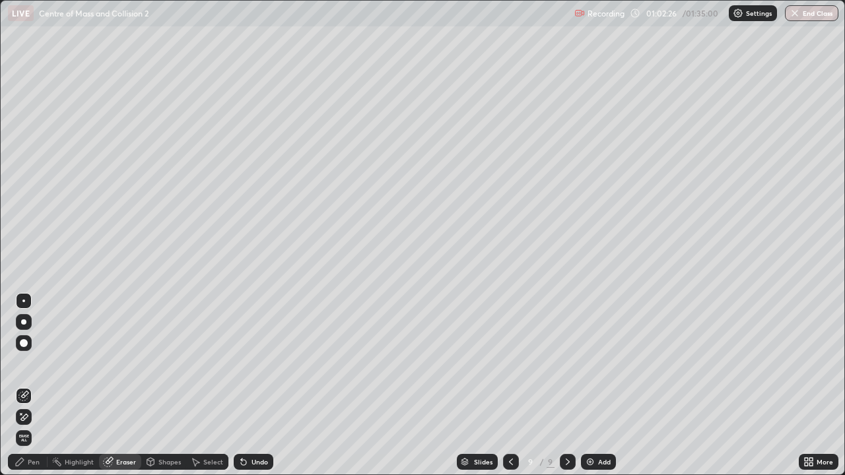
click at [36, 386] on div "Pen" at bounding box center [28, 462] width 40 height 16
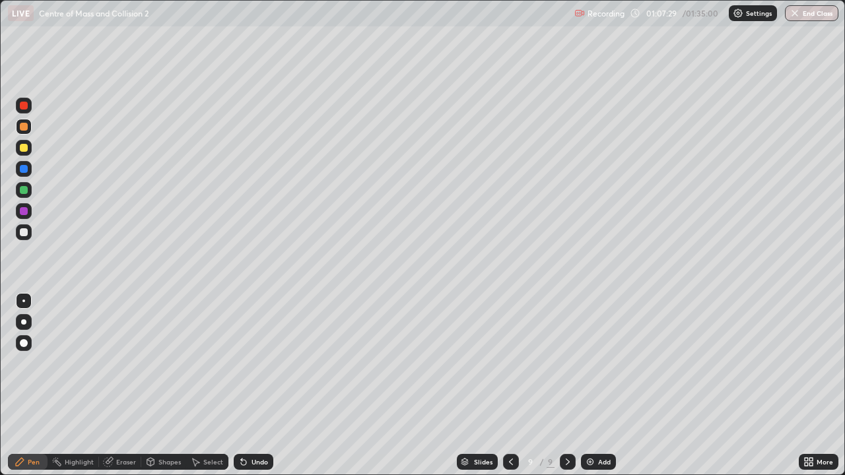
click at [586, 386] on img at bounding box center [590, 462] width 11 height 11
click at [24, 232] on div at bounding box center [24, 232] width 8 height 8
click at [24, 189] on div at bounding box center [24, 190] width 8 height 8
click at [170, 386] on div "Shapes" at bounding box center [169, 462] width 22 height 7
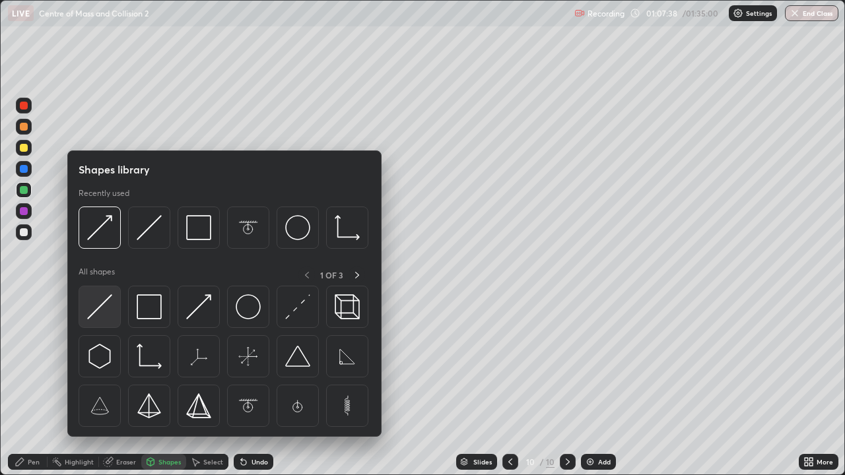
click at [99, 307] on img at bounding box center [99, 306] width 25 height 25
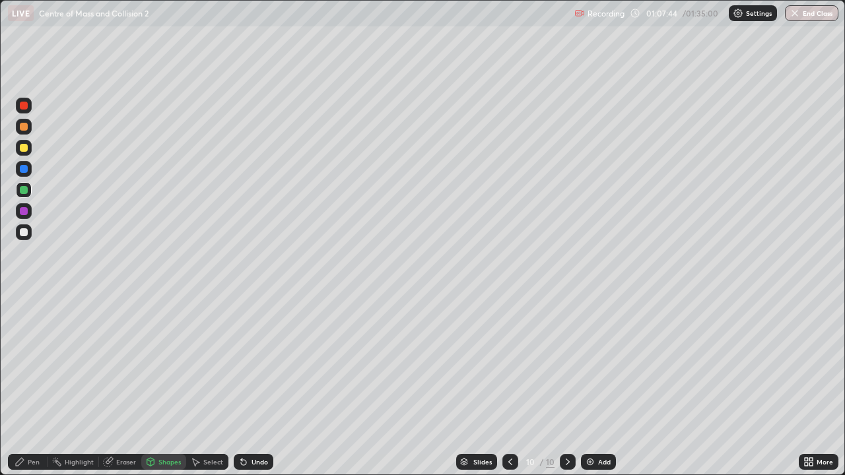
click at [24, 127] on div at bounding box center [24, 127] width 8 height 8
click at [168, 386] on div "Shapes" at bounding box center [169, 462] width 22 height 7
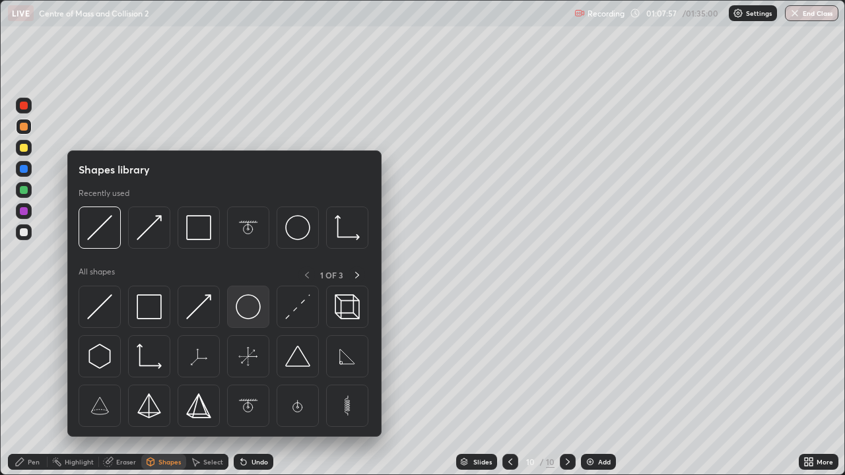
click at [246, 313] on img at bounding box center [248, 306] width 25 height 25
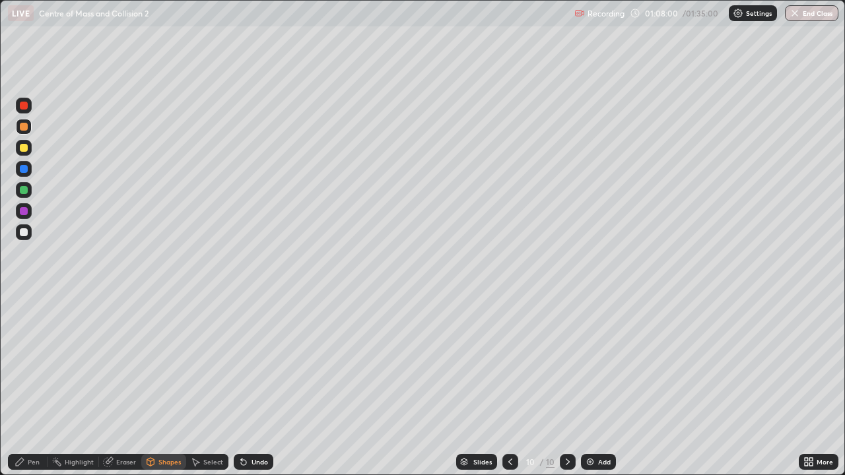
click at [32, 386] on div "Pen" at bounding box center [28, 462] width 40 height 16
click at [168, 386] on div "Shapes" at bounding box center [163, 462] width 45 height 16
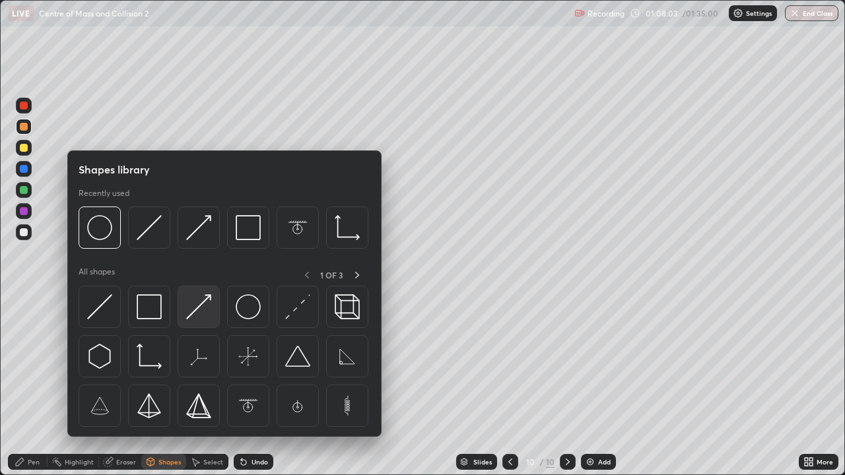
click at [195, 308] on img at bounding box center [198, 306] width 25 height 25
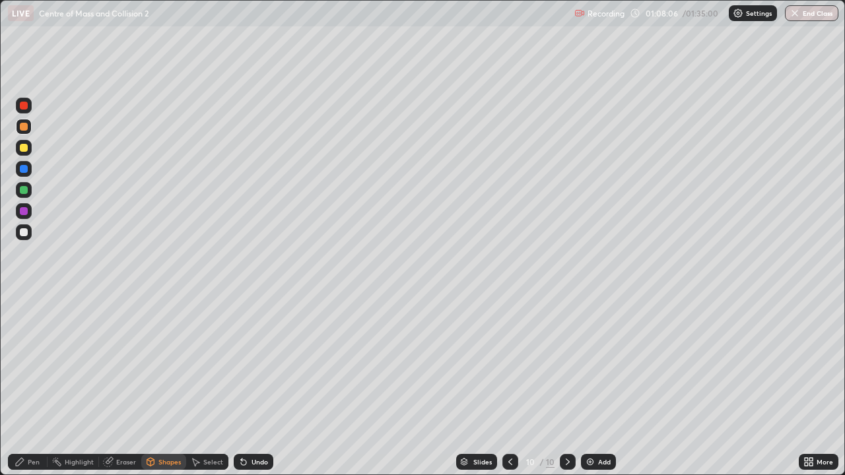
click at [34, 386] on div "Pen" at bounding box center [34, 462] width 12 height 7
click at [124, 386] on div "Eraser" at bounding box center [126, 462] width 20 height 7
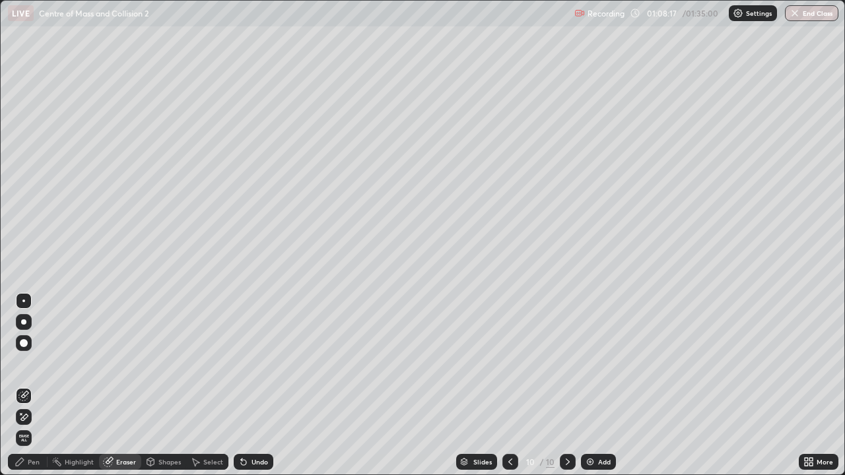
click at [36, 386] on div "Pen" at bounding box center [34, 462] width 12 height 7
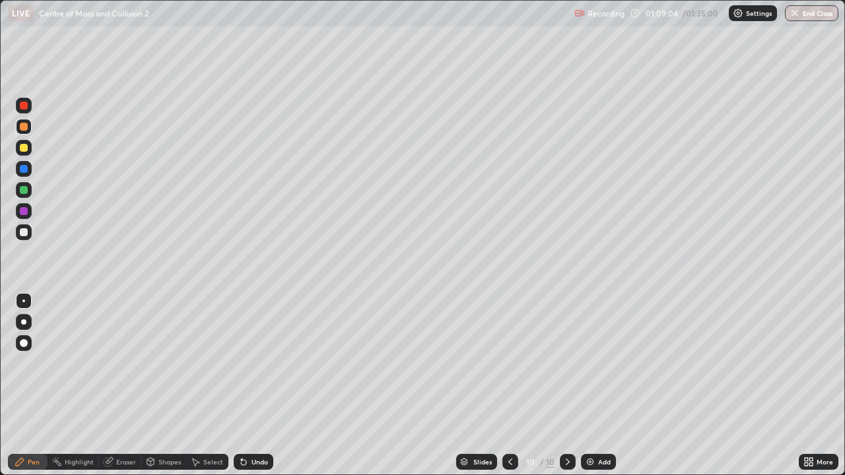
click at [24, 232] on div at bounding box center [24, 232] width 8 height 8
click at [128, 386] on div "Eraser" at bounding box center [126, 462] width 20 height 7
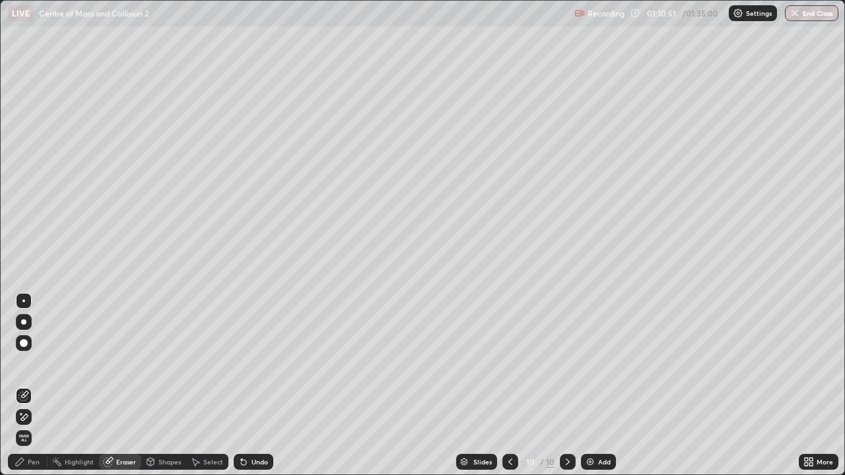
click at [38, 386] on div "Pen" at bounding box center [34, 462] width 12 height 7
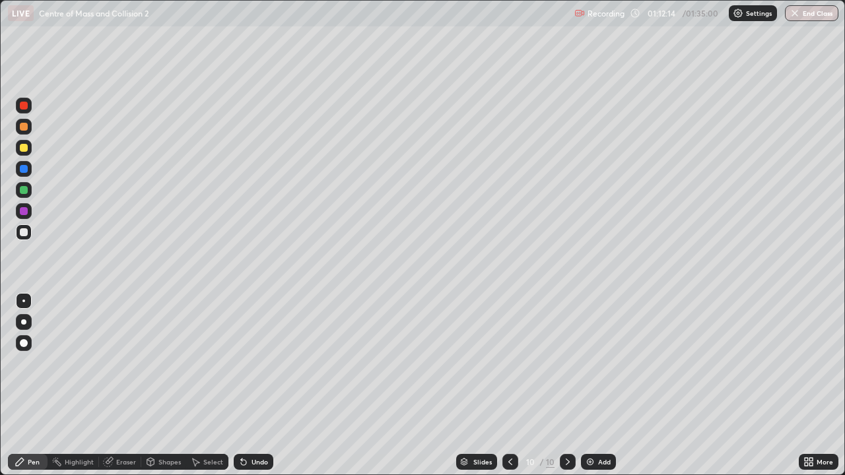
click at [118, 386] on div "Eraser" at bounding box center [120, 462] width 42 height 16
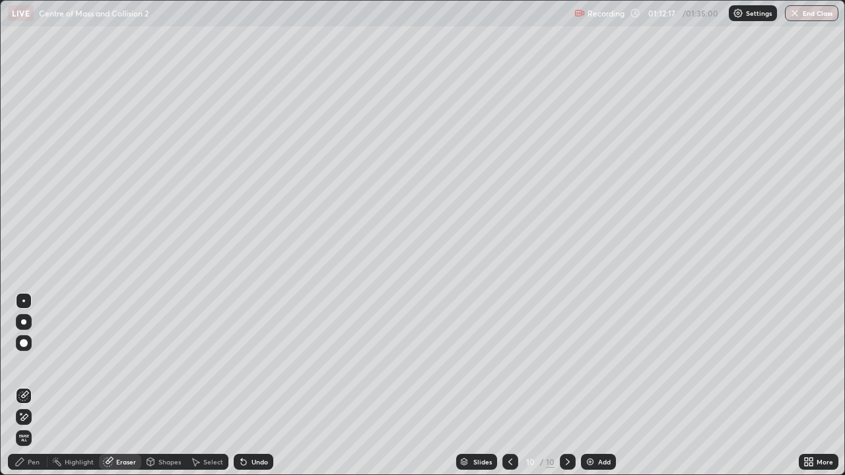
click at [34, 386] on div "Pen" at bounding box center [34, 462] width 12 height 7
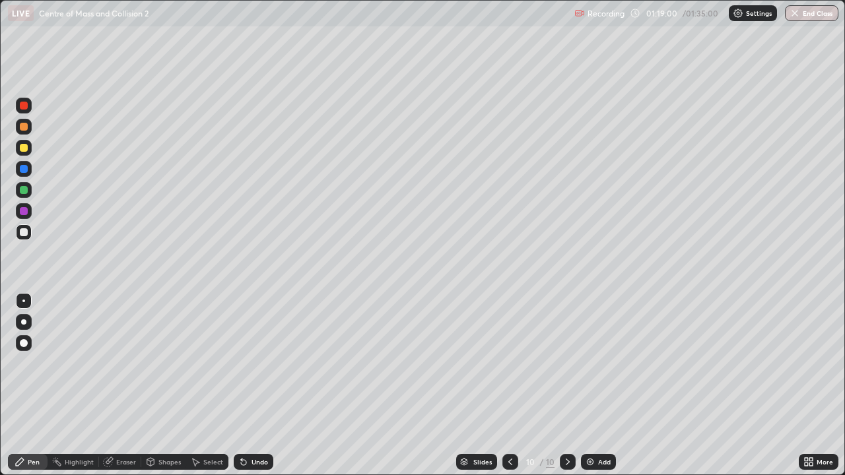
click at [587, 386] on img at bounding box center [590, 462] width 11 height 11
click at [23, 126] on div at bounding box center [24, 127] width 8 height 8
click at [26, 148] on div at bounding box center [24, 148] width 8 height 8
click at [26, 128] on div at bounding box center [24, 127] width 8 height 8
click at [23, 126] on div at bounding box center [24, 127] width 8 height 8
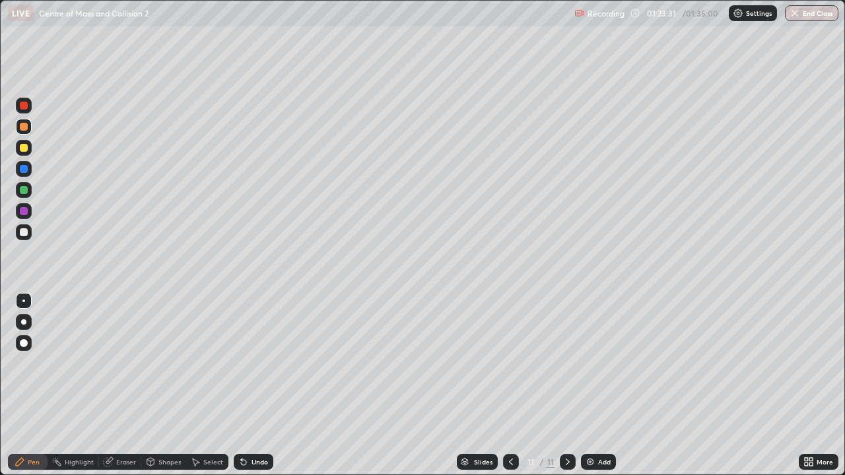
click at [162, 386] on div "Shapes" at bounding box center [169, 462] width 22 height 7
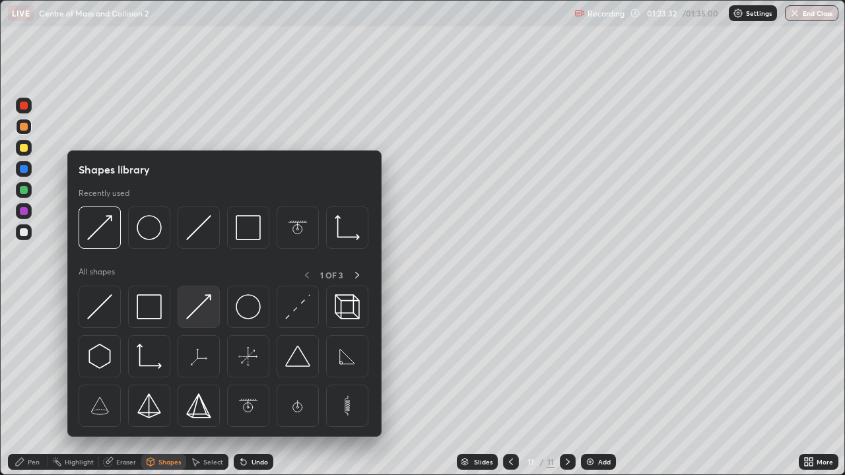
click at [190, 316] on img at bounding box center [198, 306] width 25 height 25
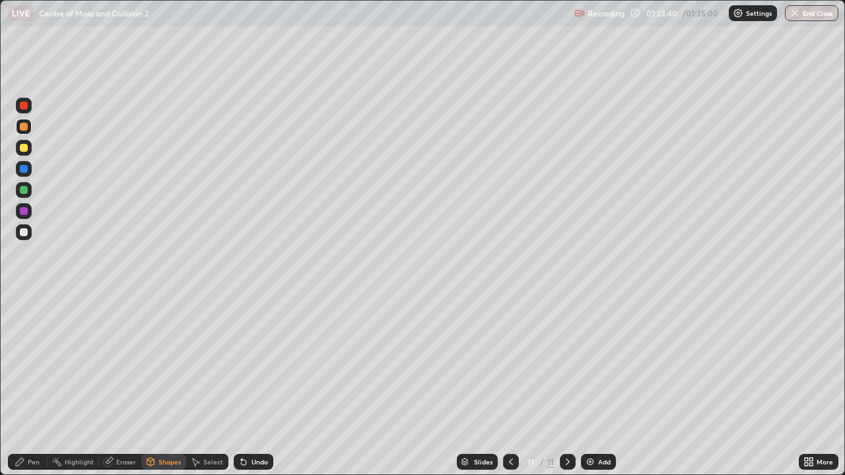
click at [22, 191] on div at bounding box center [24, 190] width 8 height 8
click at [168, 386] on div "Shapes" at bounding box center [169, 462] width 22 height 7
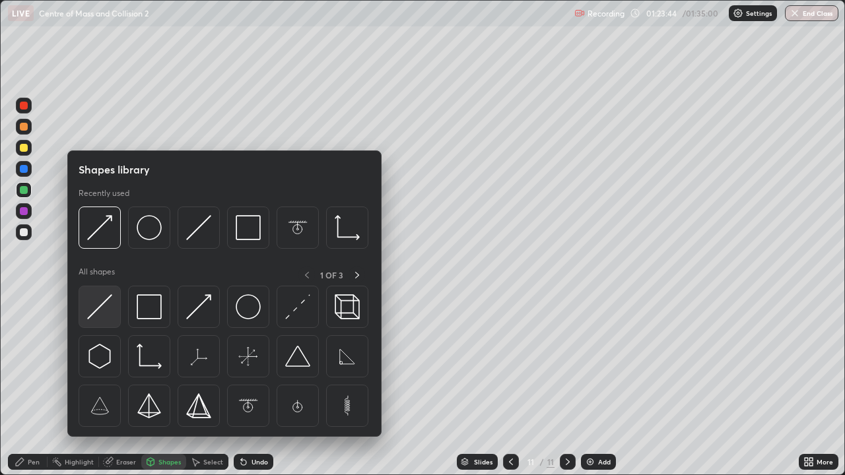
click at [101, 309] on img at bounding box center [99, 306] width 25 height 25
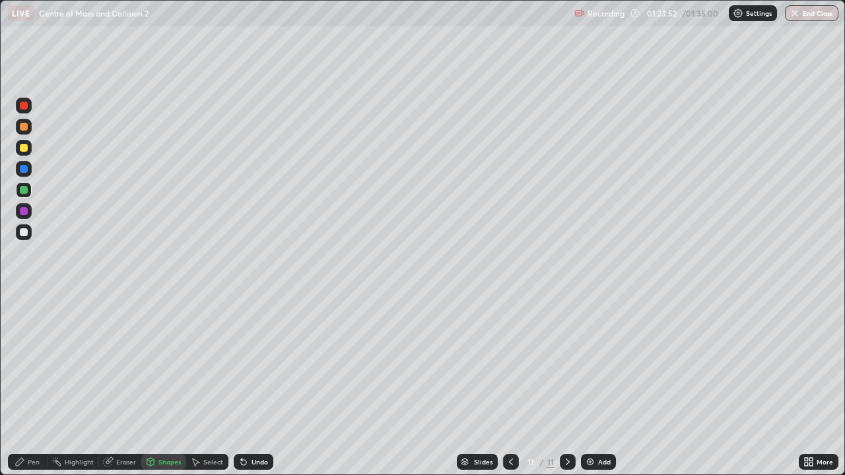
click at [35, 386] on div "Pen" at bounding box center [28, 462] width 40 height 16
click at [24, 211] on div at bounding box center [24, 211] width 8 height 8
click at [35, 386] on div "Pen" at bounding box center [34, 462] width 12 height 7
click at [23, 345] on div at bounding box center [24, 343] width 8 height 8
click at [29, 386] on div "Pen" at bounding box center [28, 462] width 40 height 16
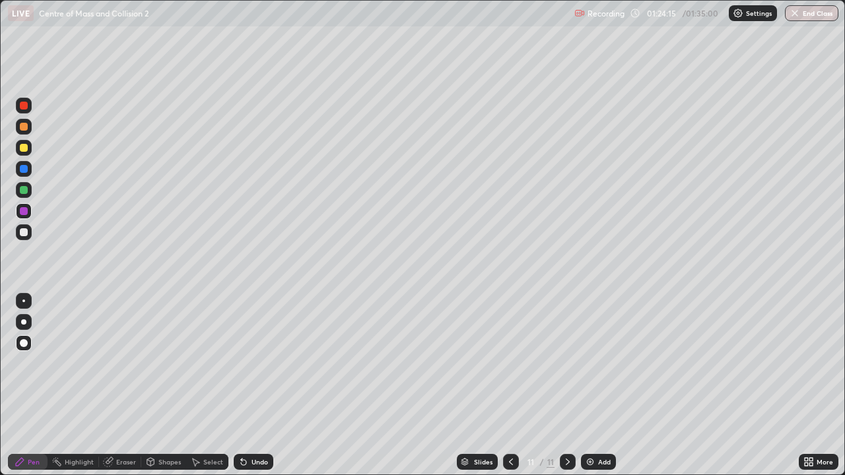
click at [123, 386] on div "Eraser" at bounding box center [126, 462] width 20 height 7
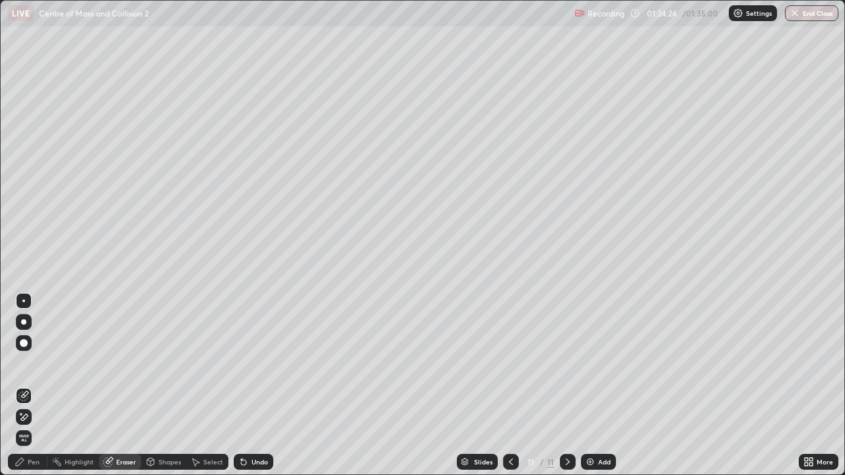
click at [31, 386] on div "Pen" at bounding box center [28, 462] width 40 height 26
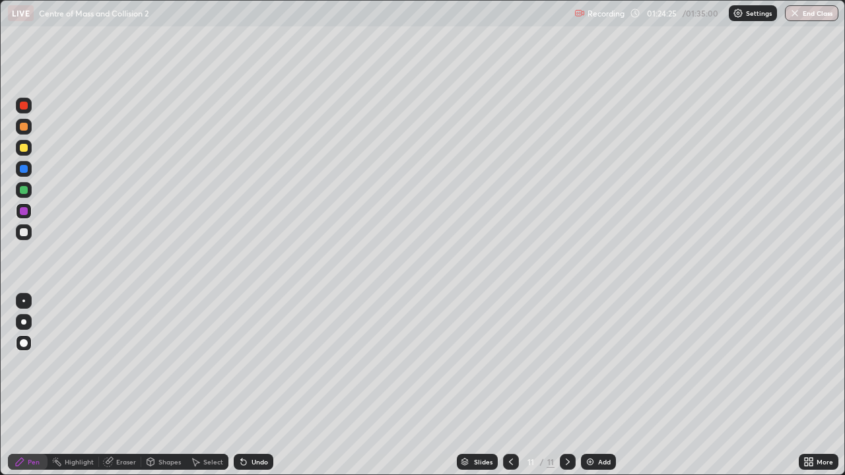
click at [24, 230] on div at bounding box center [24, 232] width 8 height 8
click at [23, 301] on div at bounding box center [23, 301] width 3 height 3
click at [23, 170] on div at bounding box center [24, 169] width 8 height 8
click at [23, 148] on div at bounding box center [24, 148] width 8 height 8
click at [24, 109] on div at bounding box center [24, 106] width 8 height 8
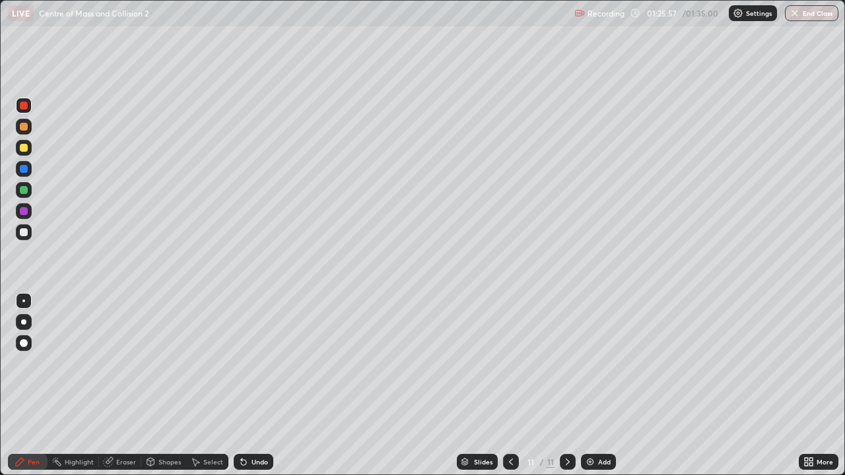
click at [794, 12] on img "button" at bounding box center [795, 13] width 11 height 11
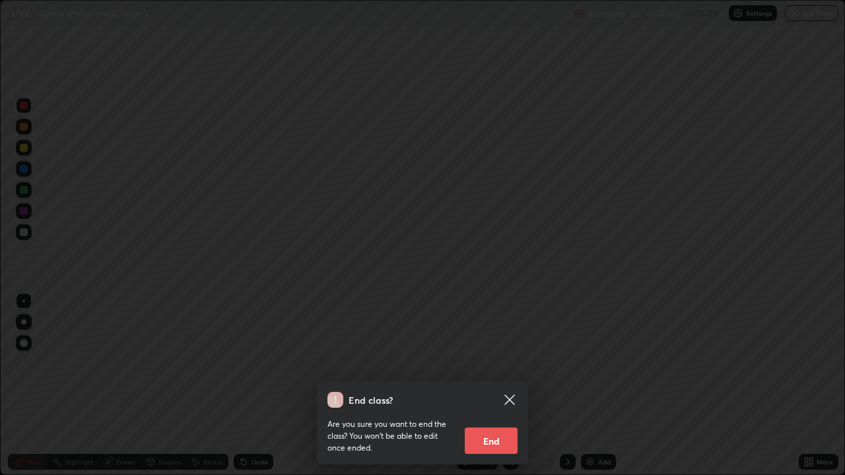
click at [494, 386] on button "End" at bounding box center [491, 441] width 53 height 26
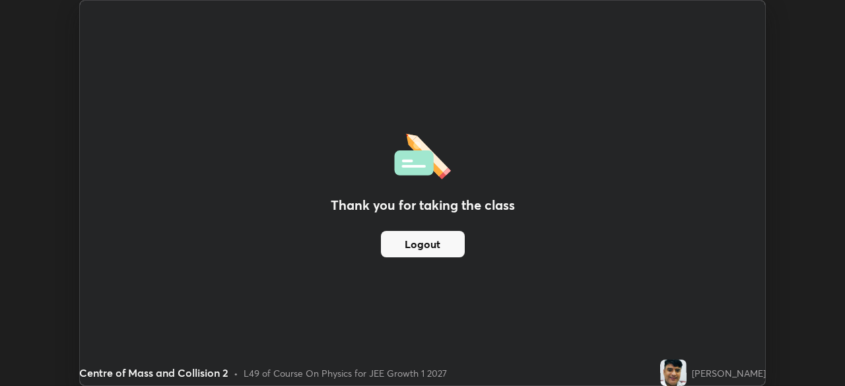
scroll to position [65637, 65178]
